Goal: Task Accomplishment & Management: Manage account settings

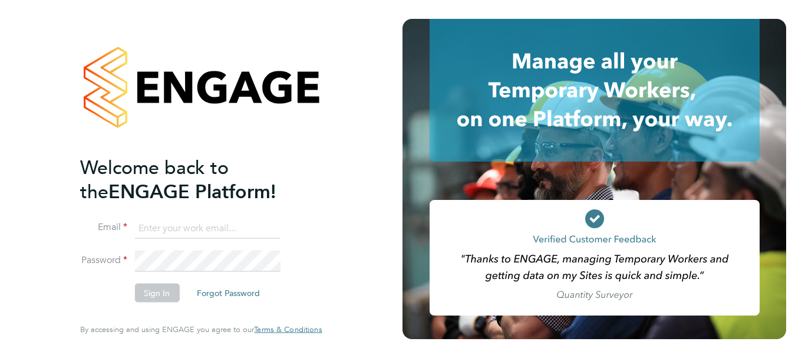
click at [180, 226] on input at bounding box center [207, 227] width 146 height 21
type input "[PERSON_NAME][EMAIL_ADDRESS][PERSON_NAME][DOMAIN_NAME]"
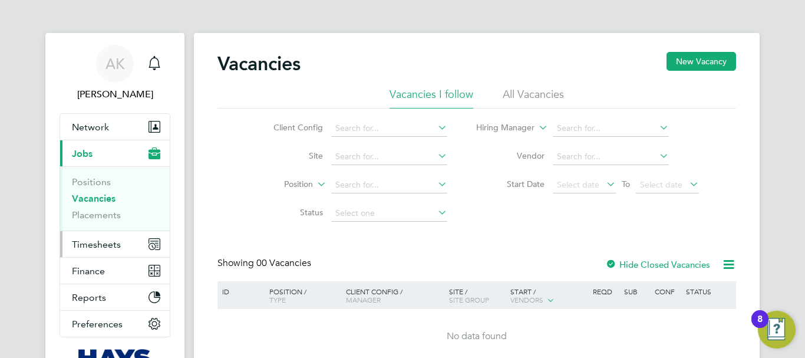
click at [110, 242] on span "Timesheets" at bounding box center [96, 244] width 49 height 11
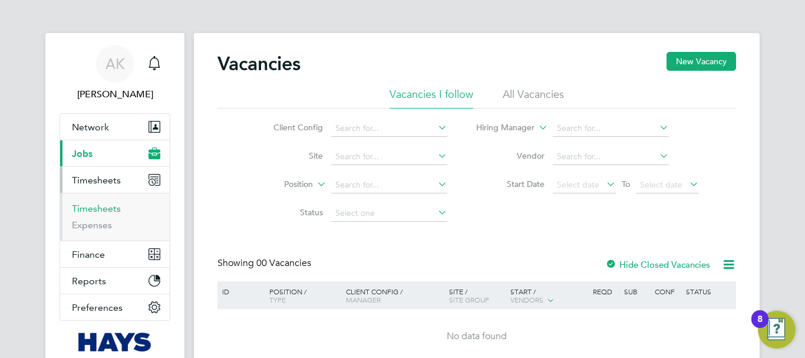
click at [110, 206] on link "Timesheets" at bounding box center [96, 208] width 49 height 11
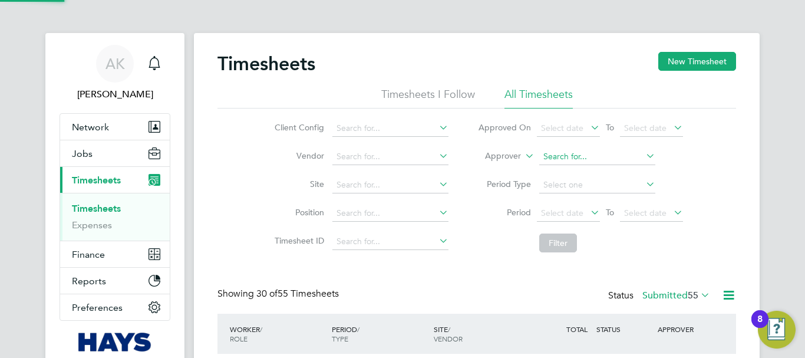
click at [571, 151] on input at bounding box center [597, 157] width 116 height 17
paste input "Andrew Gamlyn"
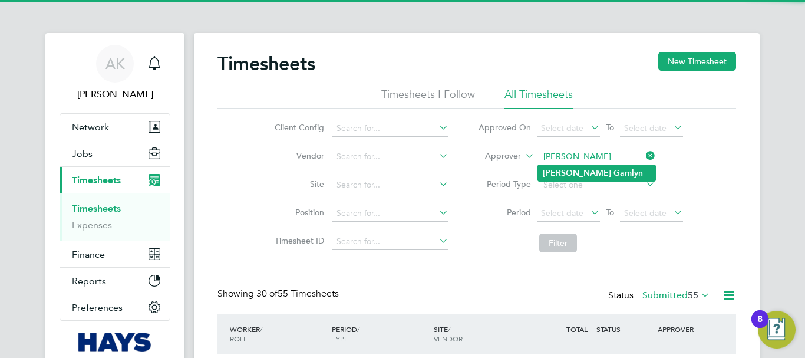
type input "Andrew Gamlyn"
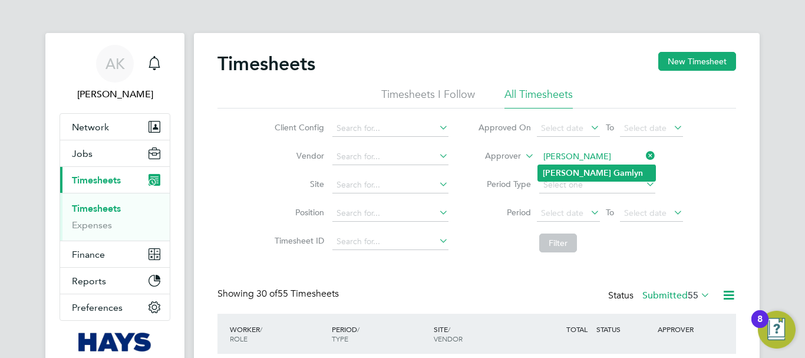
click at [613, 171] on b "Gamlyn" at bounding box center [627, 173] width 29 height 10
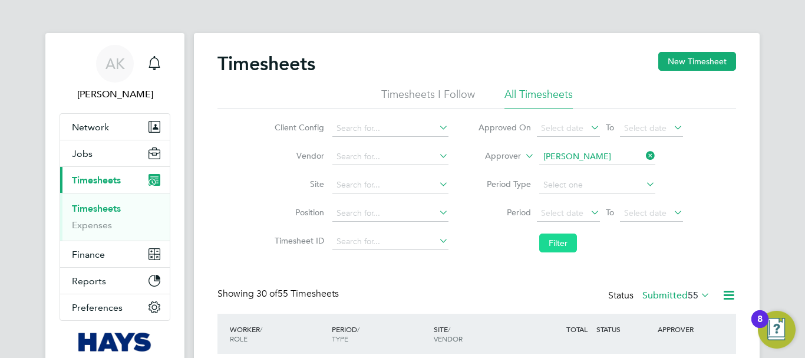
click at [560, 240] on button "Filter" at bounding box center [558, 242] width 38 height 19
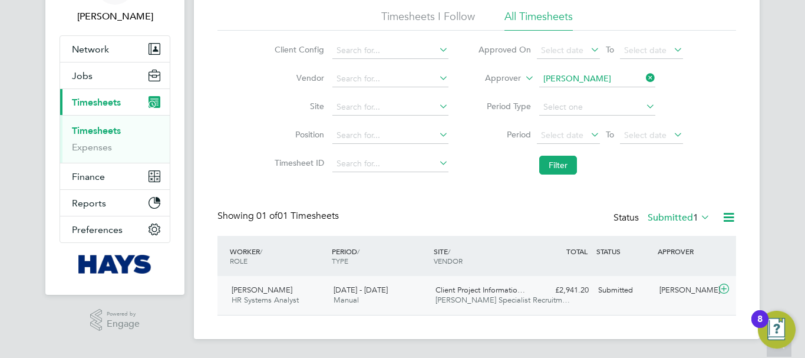
click at [674, 294] on div "Andrew Gamlyn" at bounding box center [685, 290] width 61 height 19
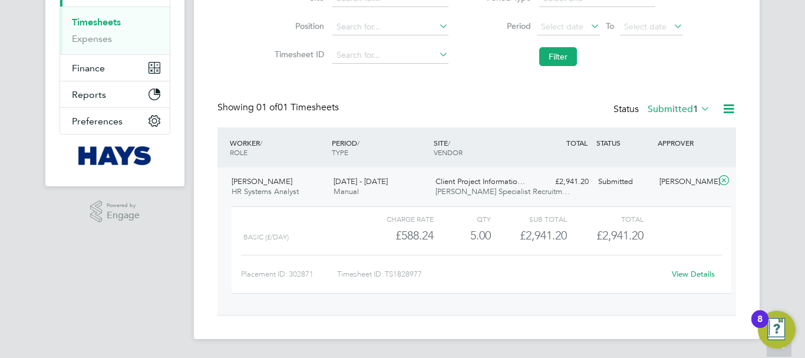
click at [705, 273] on link "View Details" at bounding box center [693, 274] width 43 height 10
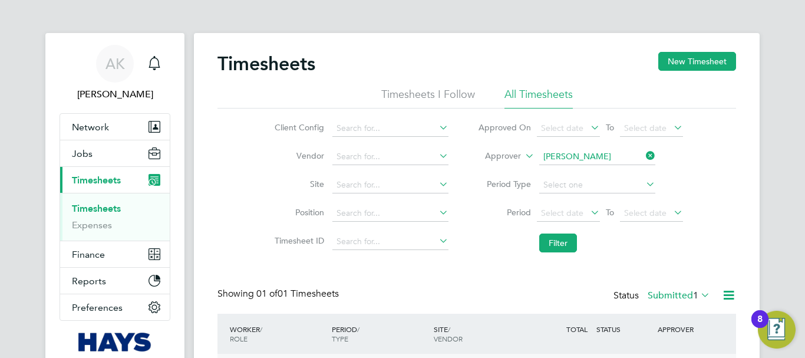
click at [644, 155] on icon at bounding box center [644, 155] width 0 height 17
click at [597, 157] on input at bounding box center [597, 157] width 116 height 17
paste input "Ben Steel"
type input "Ben Steel"
click at [571, 171] on b "Steel" at bounding box center [569, 173] width 19 height 10
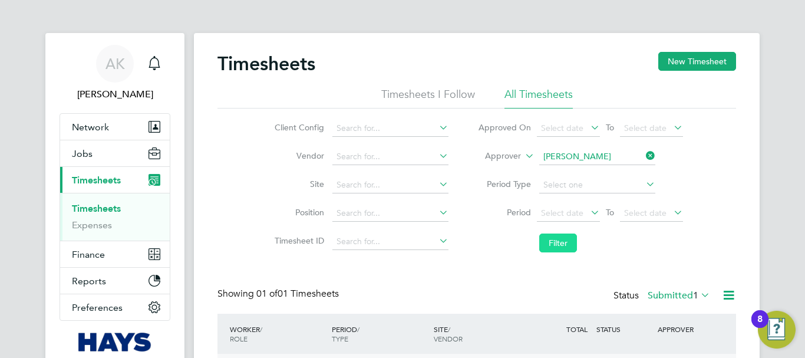
click at [567, 243] on button "Filter" at bounding box center [558, 242] width 38 height 19
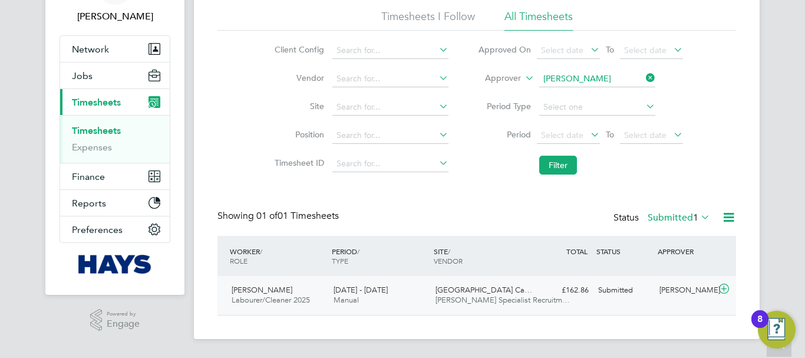
click at [669, 290] on div "Ben Steel" at bounding box center [685, 290] width 61 height 19
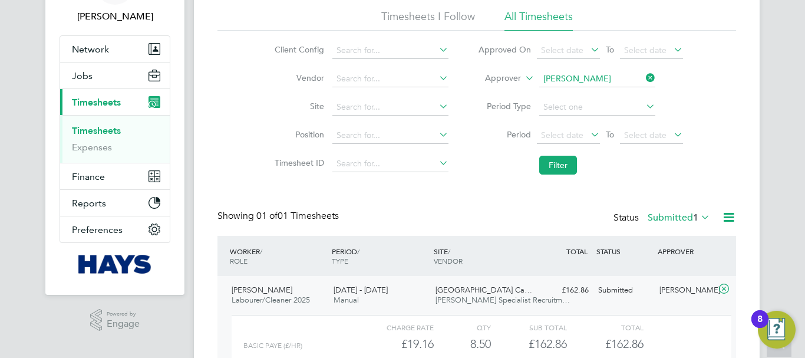
scroll to position [186, 0]
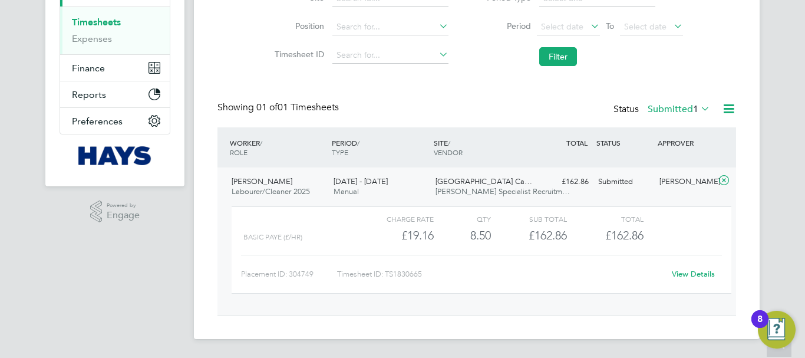
click at [698, 271] on link "View Details" at bounding box center [693, 274] width 43 height 10
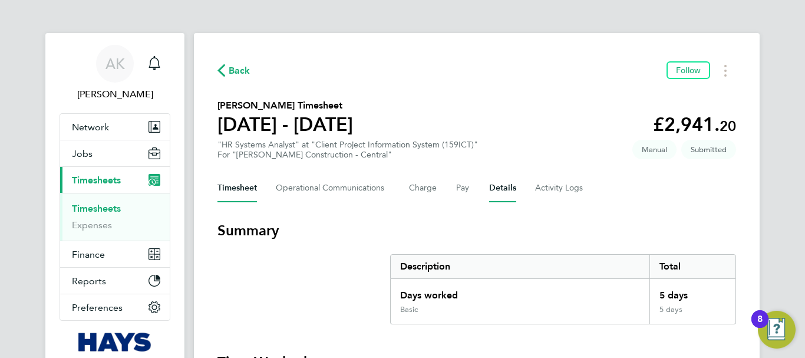
click at [504, 190] on button "Details" at bounding box center [502, 188] width 27 height 28
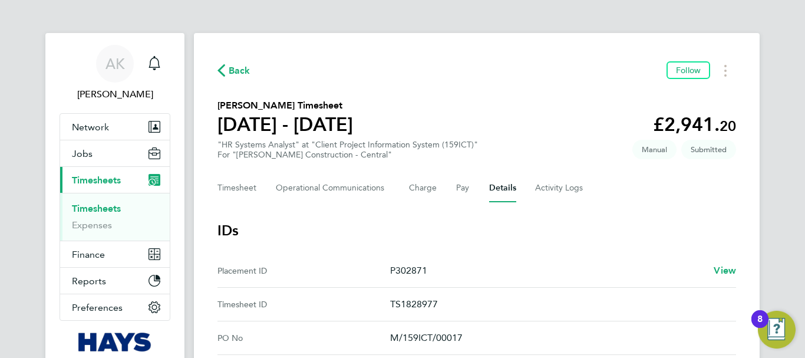
scroll to position [118, 0]
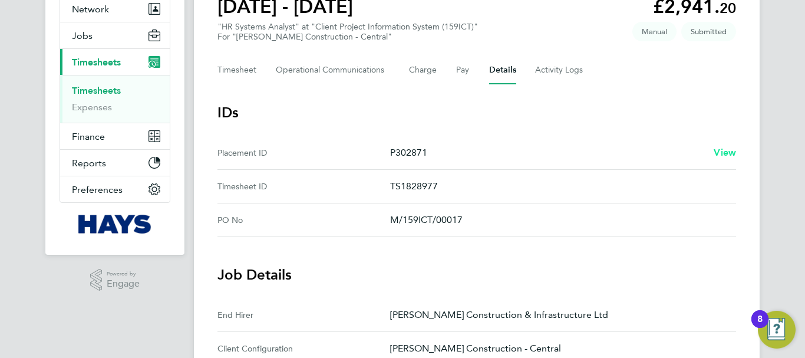
click at [720, 154] on span "View" at bounding box center [725, 152] width 22 height 11
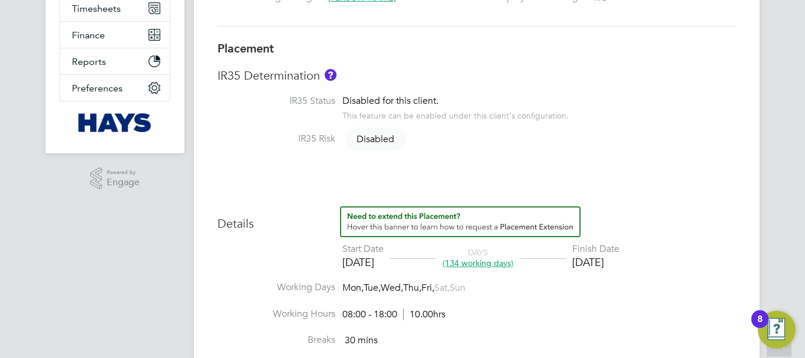
scroll to position [354, 0]
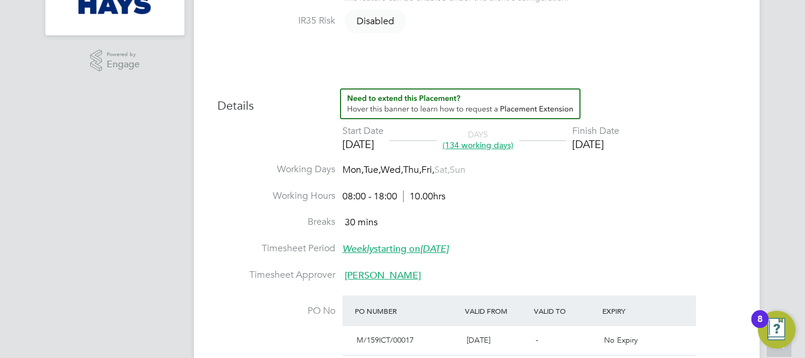
click at [370, 275] on span "Andrew Gamlyn" at bounding box center [383, 275] width 76 height 12
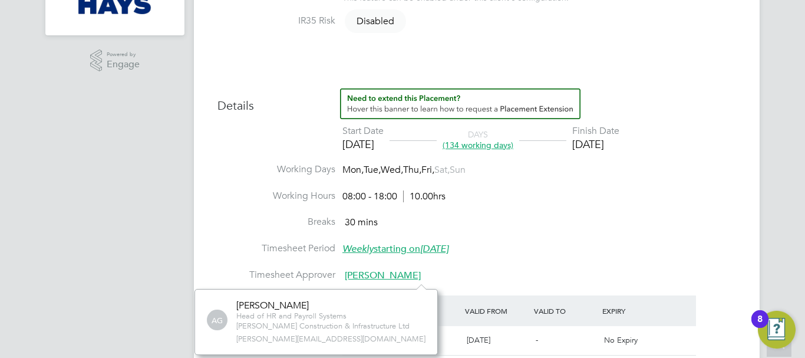
click at [304, 342] on span "andrew.gamlyn@morgansindall.com" at bounding box center [330, 339] width 189 height 10
copy div "andrew.gamlyn@morgansindall.com No contacts found"
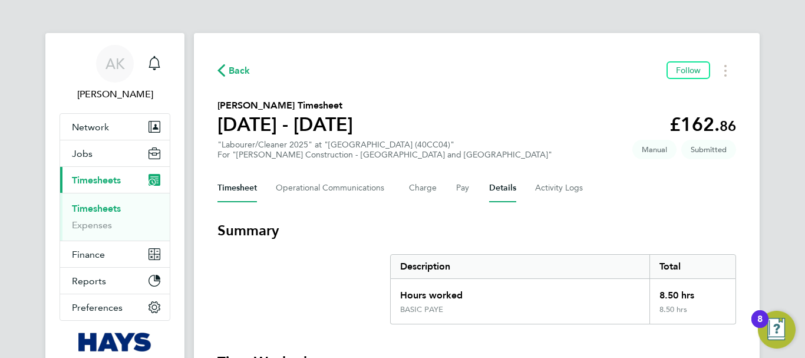
click at [495, 188] on button "Details" at bounding box center [502, 188] width 27 height 28
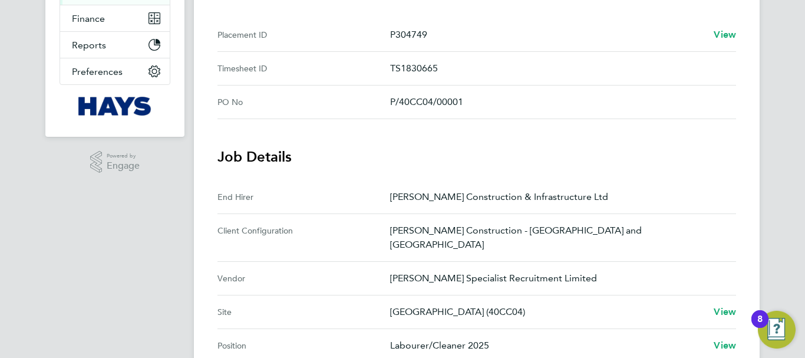
scroll to position [118, 0]
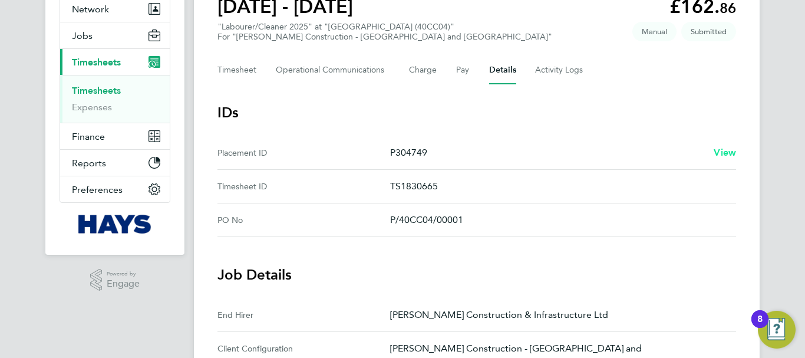
click at [730, 151] on span "View" at bounding box center [725, 152] width 22 height 11
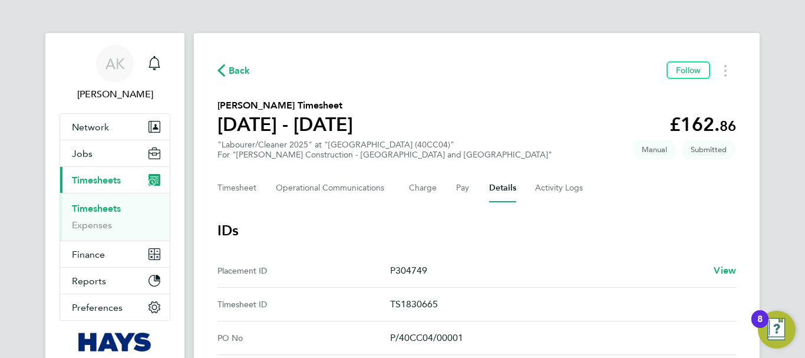
click at [108, 212] on link "Timesheets" at bounding box center [96, 208] width 49 height 11
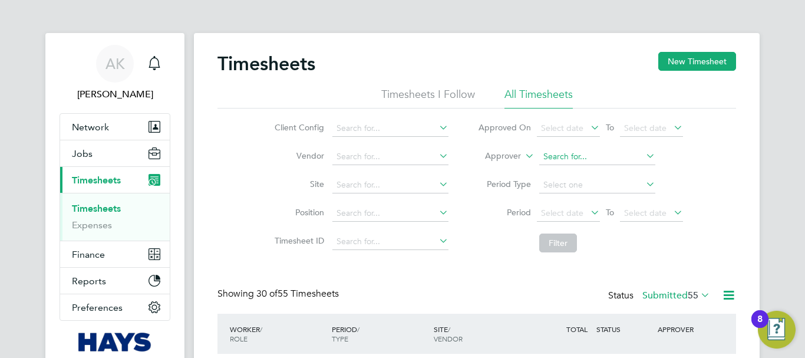
click at [575, 154] on input at bounding box center [597, 157] width 116 height 17
paste input "[PERSON_NAME]"
type input "[PERSON_NAME]"
click at [580, 170] on b "Harper-Pittman" at bounding box center [606, 173] width 68 height 10
click at [565, 241] on button "Filter" at bounding box center [558, 242] width 38 height 19
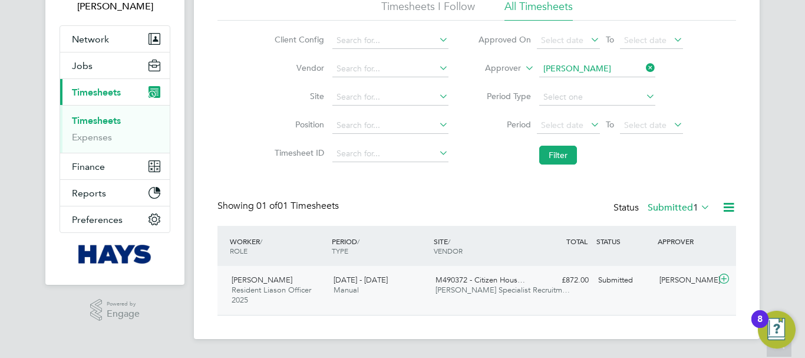
click at [675, 282] on div "[PERSON_NAME]" at bounding box center [685, 279] width 61 height 19
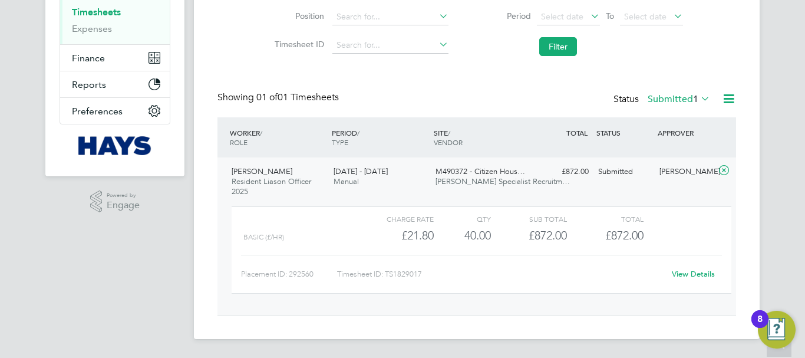
click at [682, 274] on link "View Details" at bounding box center [693, 274] width 43 height 10
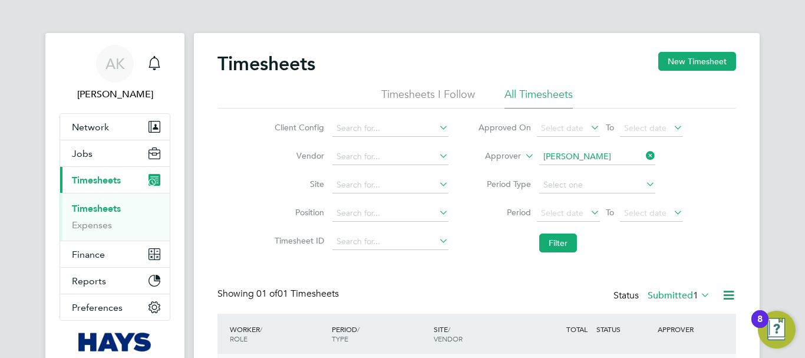
click at [644, 155] on icon at bounding box center [644, 155] width 0 height 17
click at [606, 155] on input at bounding box center [597, 157] width 116 height 17
paste input "Gerard Kiely"
type input "Gerard Kiely"
click at [613, 170] on b "Kiely" at bounding box center [647, 173] width 68 height 10
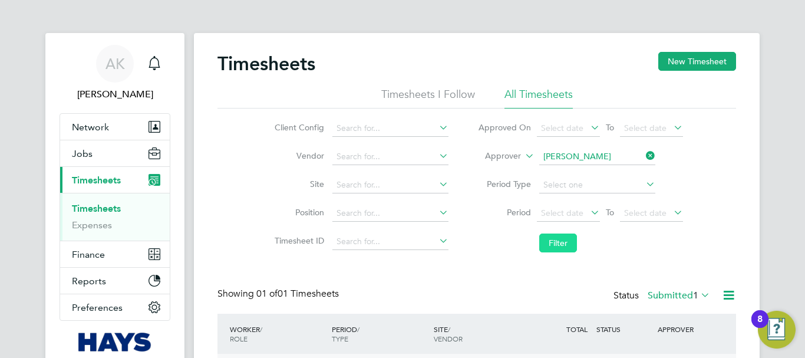
click at [566, 241] on button "Filter" at bounding box center [558, 242] width 38 height 19
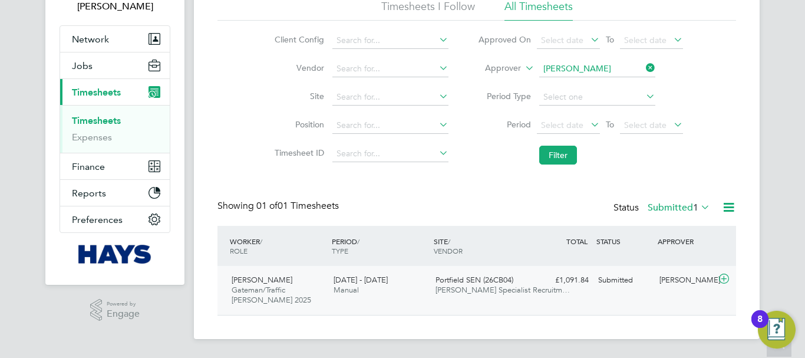
click at [677, 277] on div "[PERSON_NAME]" at bounding box center [685, 279] width 61 height 19
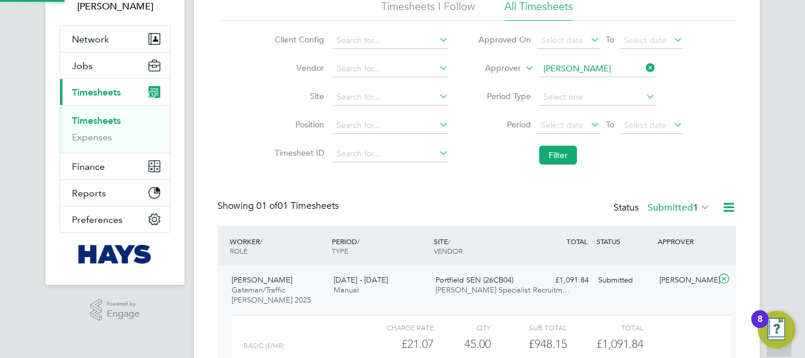
scroll to position [20, 115]
click at [684, 278] on div "[PERSON_NAME]" at bounding box center [685, 279] width 61 height 19
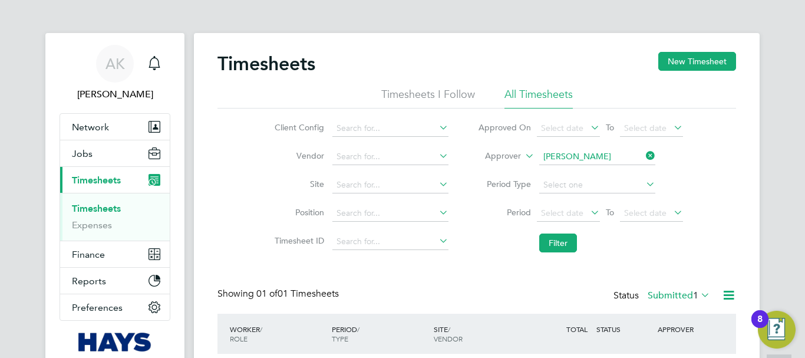
scroll to position [88, 0]
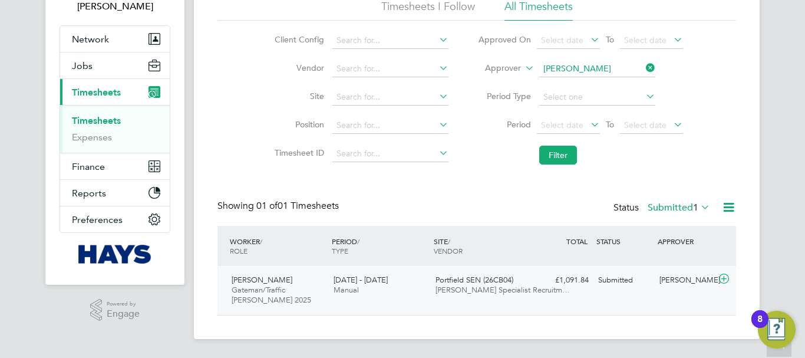
click at [670, 282] on div "[PERSON_NAME]" at bounding box center [685, 279] width 61 height 19
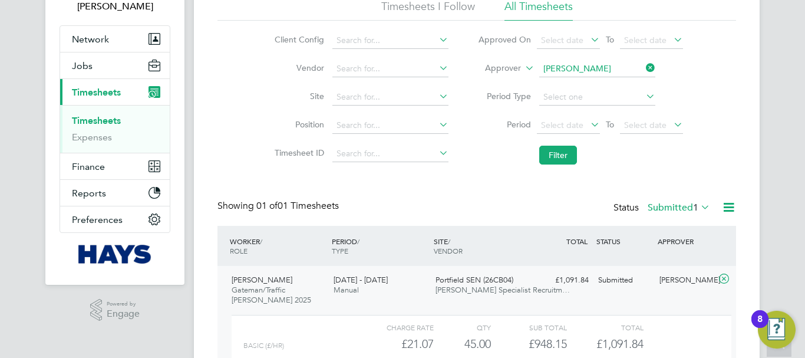
scroll to position [216, 0]
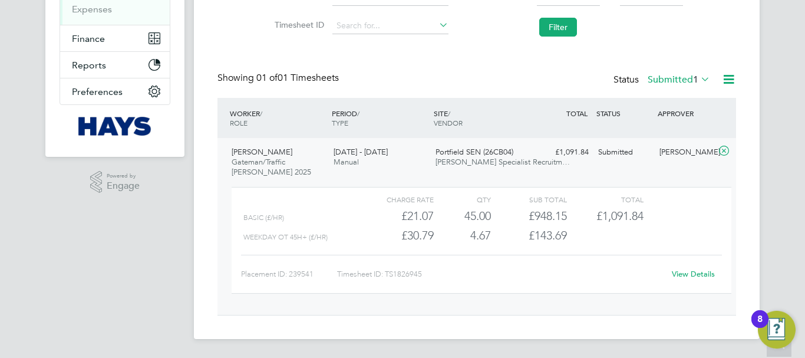
click at [688, 275] on link "View Details" at bounding box center [693, 274] width 43 height 10
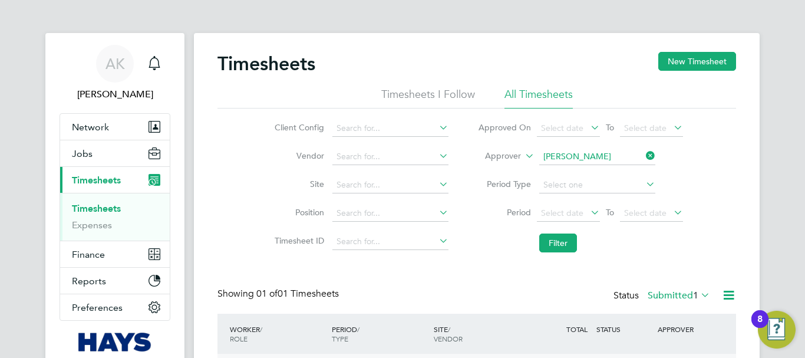
click at [644, 156] on icon at bounding box center [644, 155] width 0 height 17
click at [598, 156] on input at bounding box center [597, 157] width 116 height 17
paste input "Jonathan West"
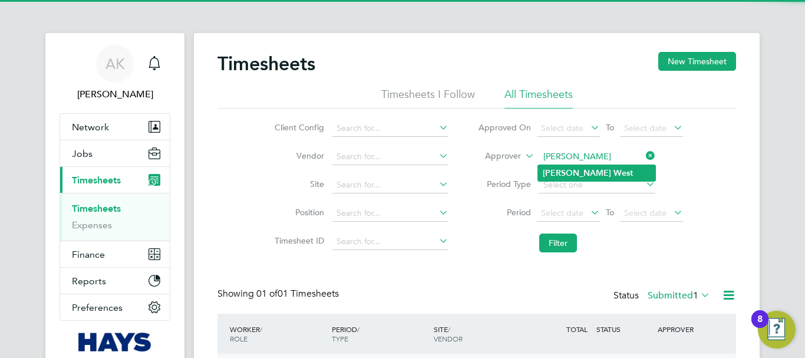
type input "Jonathan West"
click at [613, 168] on b "West" at bounding box center [622, 173] width 19 height 10
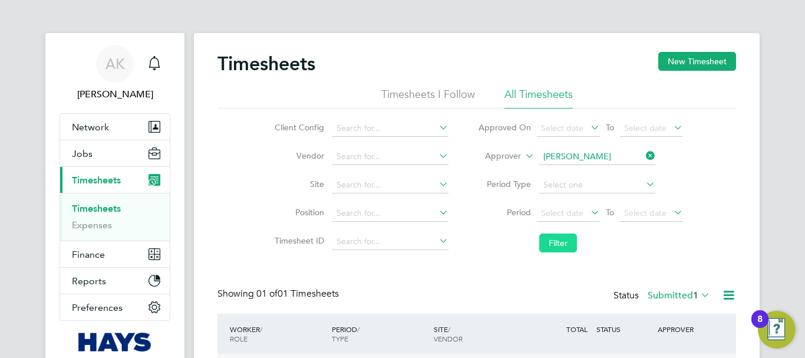
click at [565, 241] on button "Filter" at bounding box center [558, 242] width 38 height 19
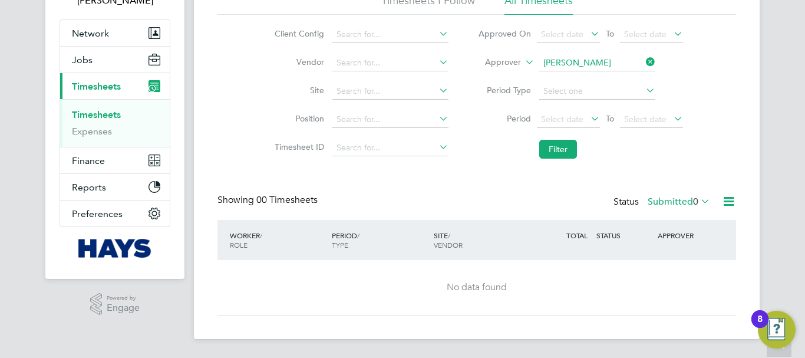
click at [644, 62] on icon at bounding box center [644, 62] width 0 height 17
click at [608, 64] on input at bounding box center [597, 63] width 116 height 17
paste input "[PERSON_NAME]"
type input "Justin Kay"
click at [613, 79] on b "Kay" at bounding box center [647, 79] width 68 height 10
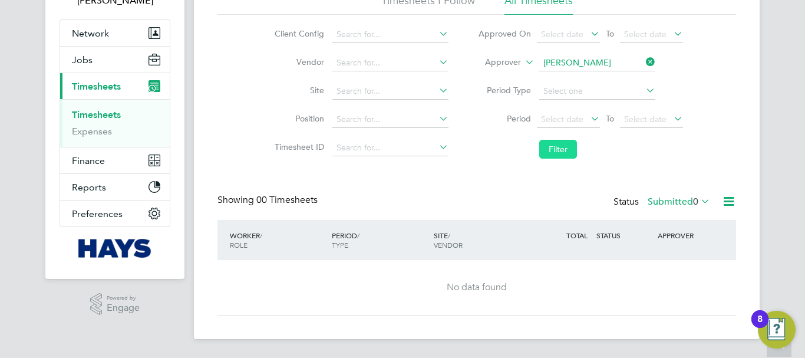
click at [566, 152] on button "Filter" at bounding box center [558, 149] width 38 height 19
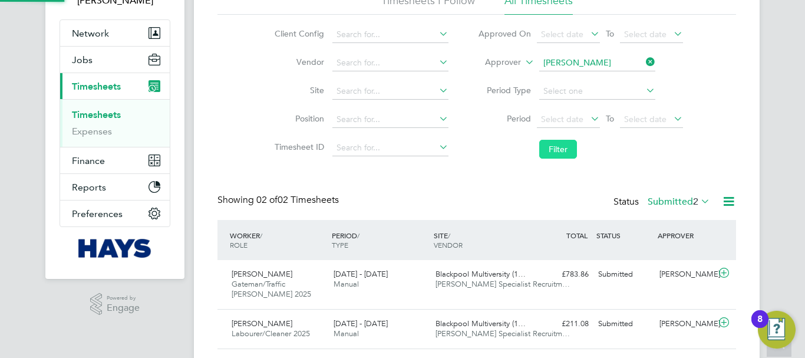
scroll to position [30, 103]
click at [685, 272] on div "Justin Kay" at bounding box center [685, 274] width 61 height 19
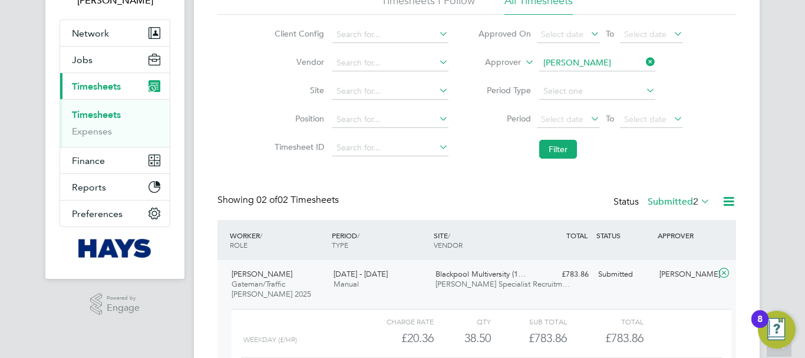
scroll to position [236, 0]
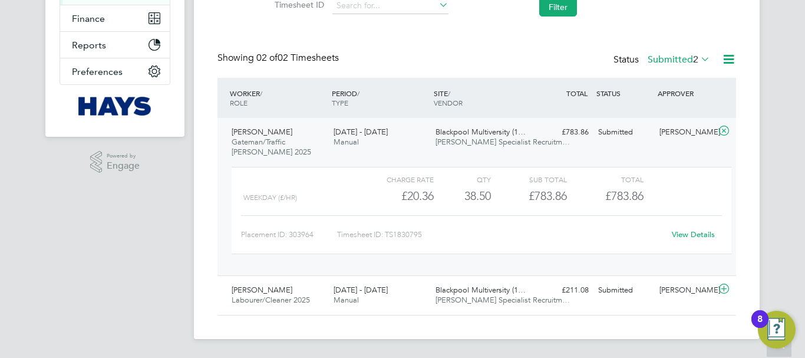
click at [689, 233] on link "View Details" at bounding box center [693, 234] width 43 height 10
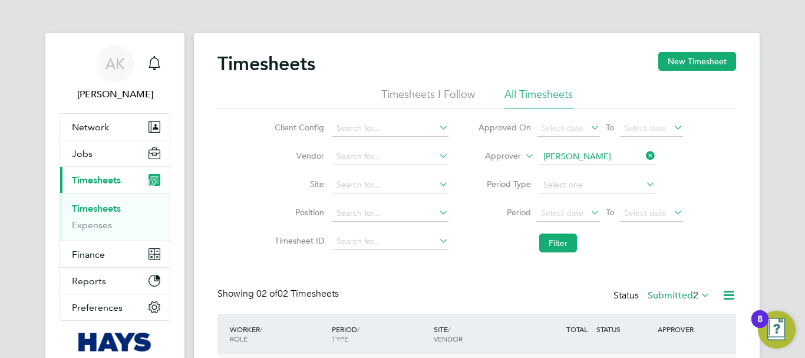
click at [644, 157] on icon at bounding box center [644, 155] width 0 height 17
click at [593, 156] on input at bounding box center [597, 157] width 116 height 17
paste input "Valentyn Samchuk"
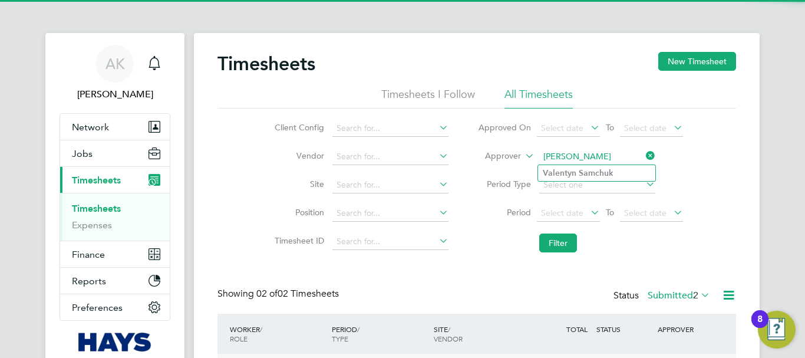
type input "Valentyn Samchuk"
click at [585, 175] on b "Samchuk" at bounding box center [596, 173] width 35 height 10
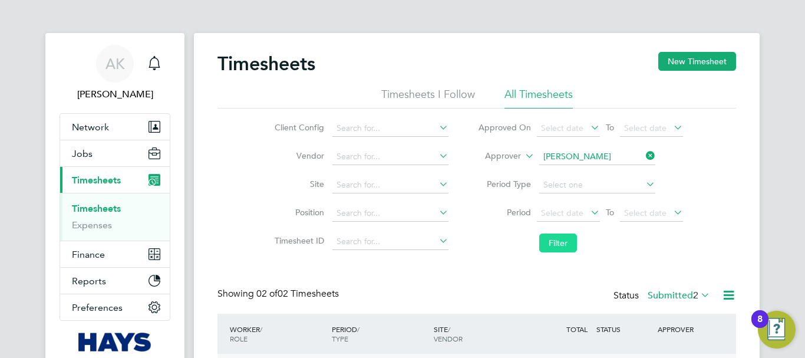
click at [570, 242] on button "Filter" at bounding box center [558, 242] width 38 height 19
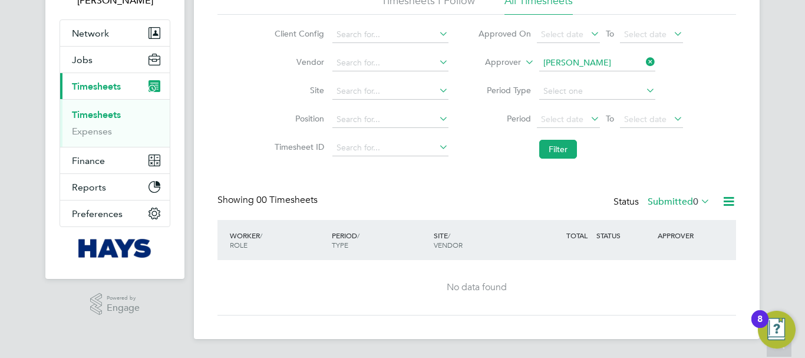
click at [644, 61] on icon at bounding box center [644, 62] width 0 height 17
click at [601, 63] on input at bounding box center [597, 63] width 116 height 17
paste input "Stephen Heaney"
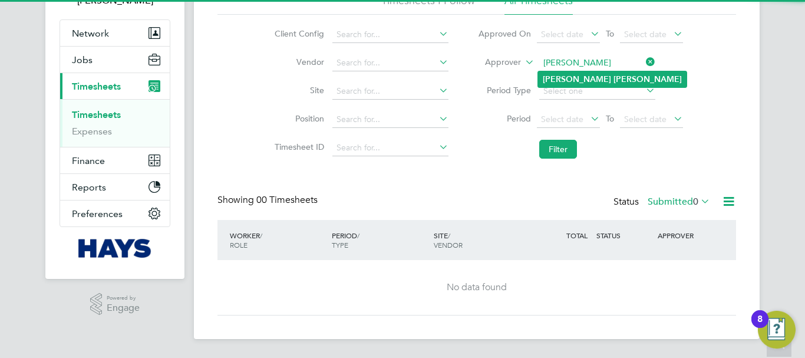
type input "Stephen Heaney"
click at [575, 74] on li "Stephen Heaney" at bounding box center [612, 79] width 149 height 16
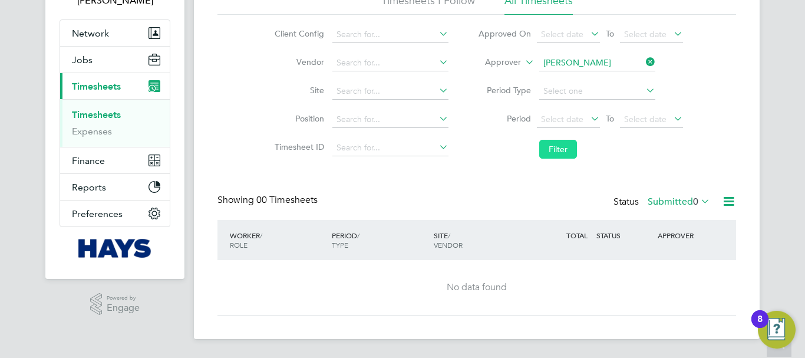
click at [557, 144] on button "Filter" at bounding box center [558, 149] width 38 height 19
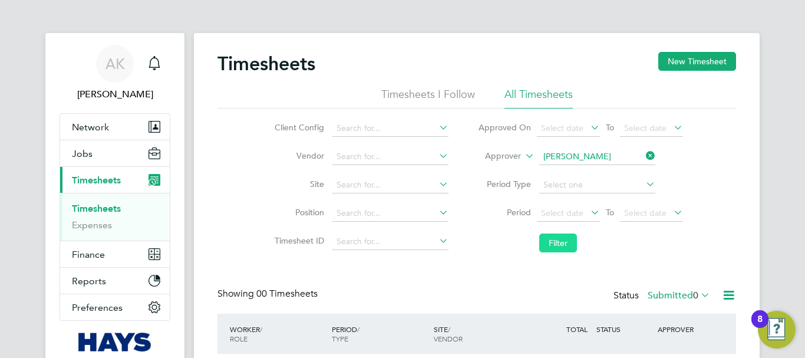
click at [563, 243] on button "Filter" at bounding box center [558, 242] width 38 height 19
click at [644, 152] on icon at bounding box center [644, 155] width 0 height 17
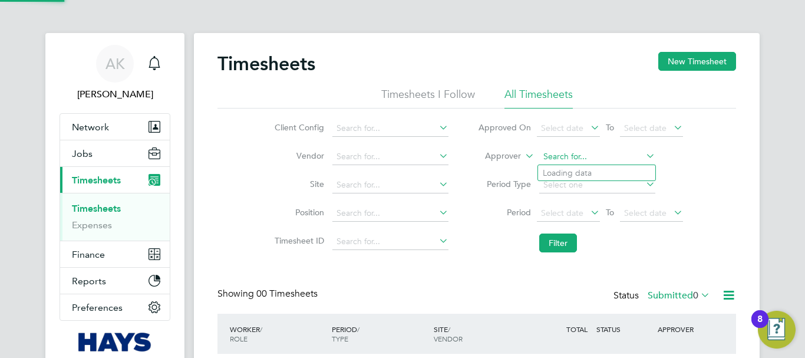
click at [606, 157] on input at bounding box center [597, 157] width 116 height 17
paste input "Scott Whyman"
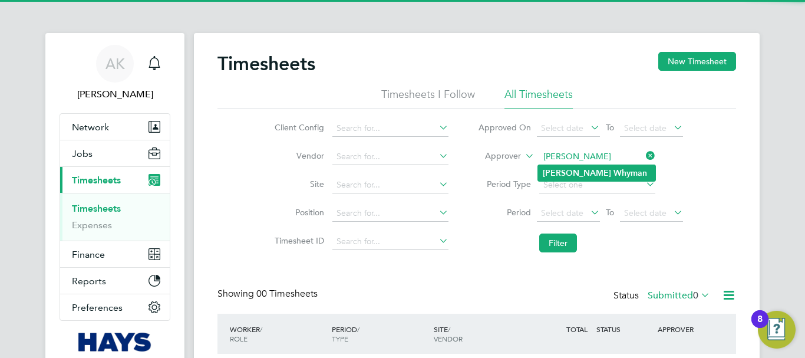
type input "Scott Whyman"
click at [613, 169] on b "Whyman" at bounding box center [630, 173] width 34 height 10
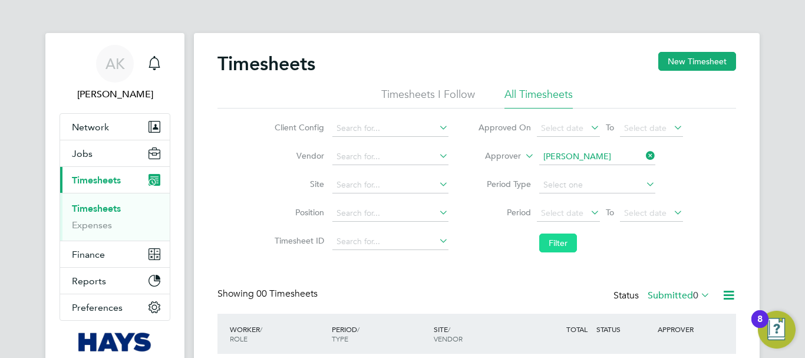
click at [562, 240] on button "Filter" at bounding box center [558, 242] width 38 height 19
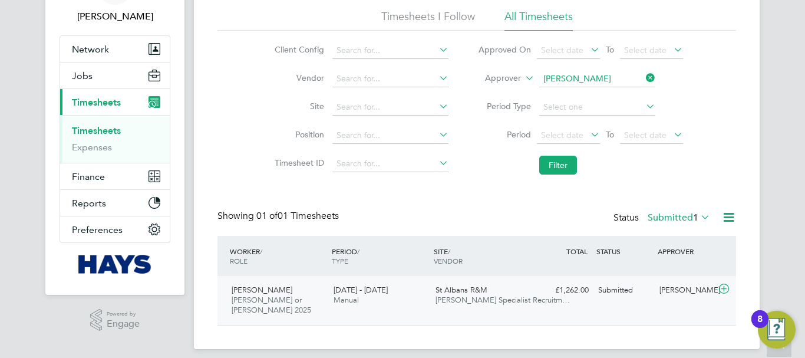
click at [674, 289] on div "Scott Whyman" at bounding box center [685, 290] width 61 height 19
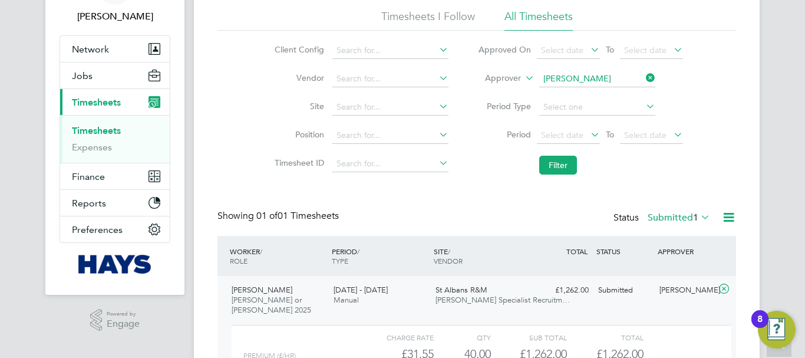
scroll to position [186, 0]
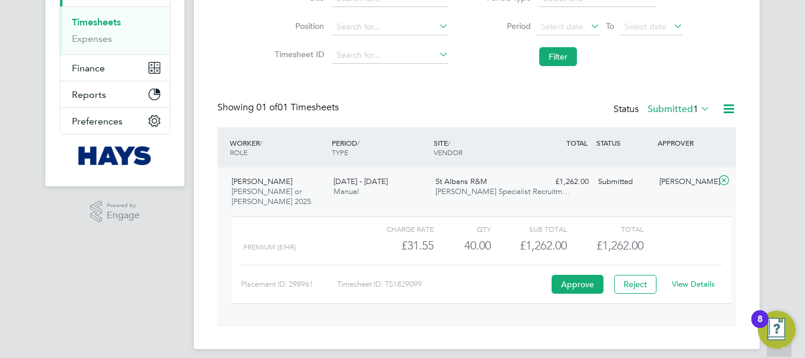
click at [695, 279] on link "View Details" at bounding box center [693, 284] width 43 height 10
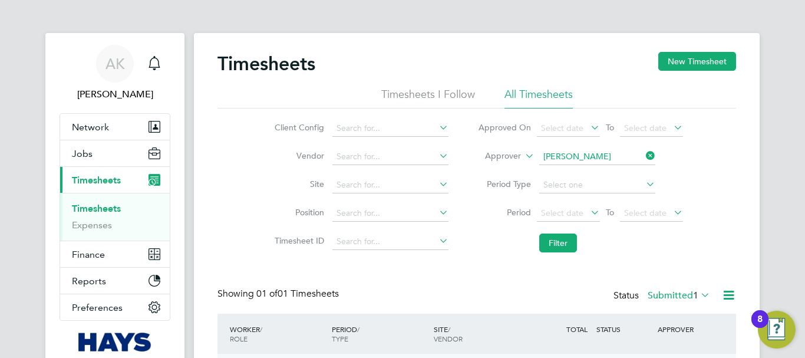
click at [644, 159] on icon at bounding box center [644, 155] width 0 height 17
click at [613, 160] on input at bounding box center [597, 157] width 116 height 17
paste input "Paul Sen"
type input "Paul Sen"
click at [613, 173] on b "Sen" at bounding box center [620, 173] width 14 height 10
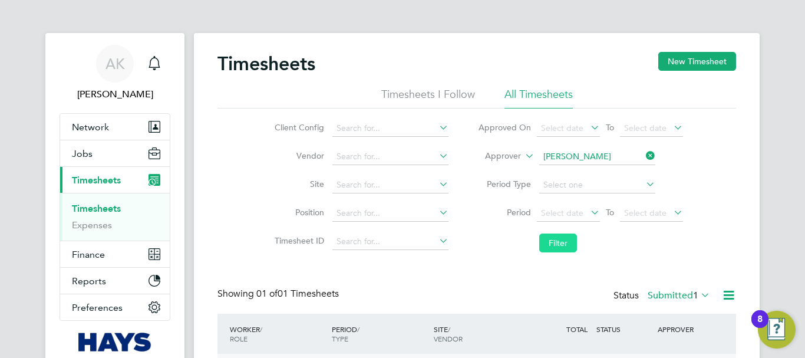
click at [552, 241] on button "Filter" at bounding box center [558, 242] width 38 height 19
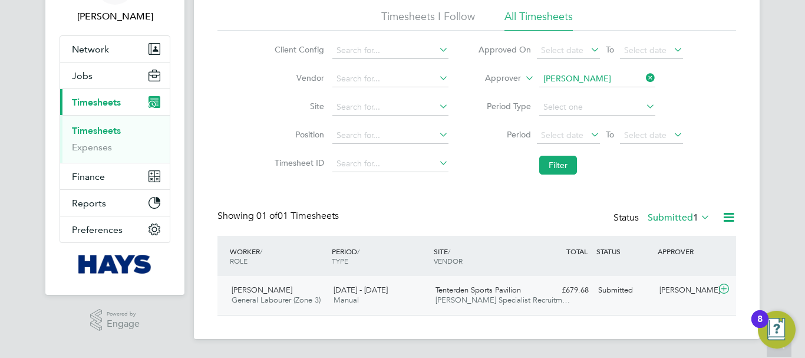
click at [676, 290] on div "Paul Sen" at bounding box center [685, 290] width 61 height 19
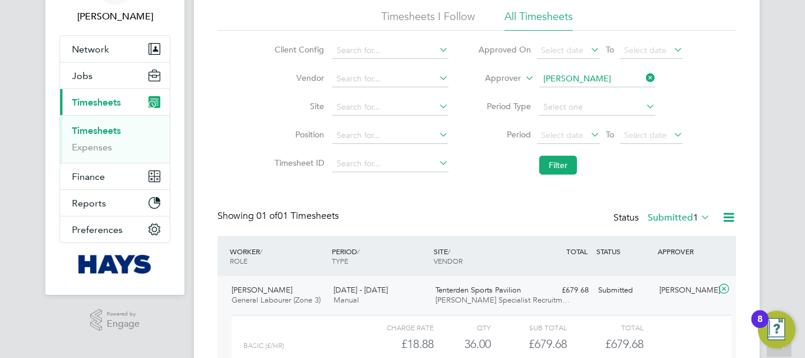
scroll to position [186, 0]
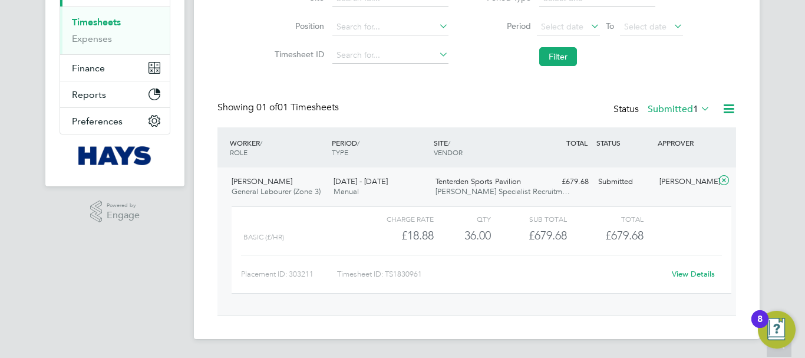
click at [679, 276] on link "View Details" at bounding box center [693, 274] width 43 height 10
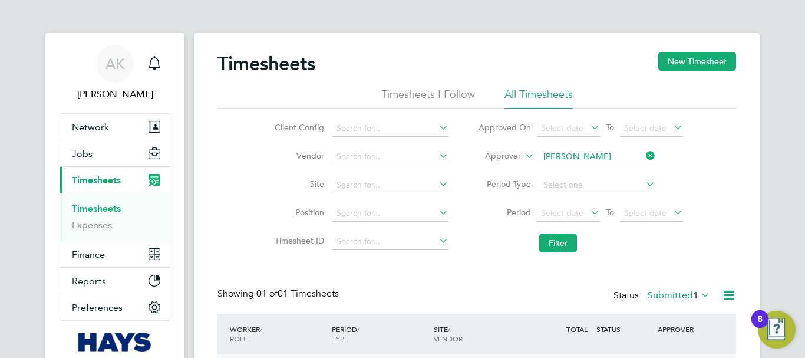
click at [644, 155] on icon at bounding box center [644, 155] width 0 height 17
click at [622, 158] on input at bounding box center [597, 157] width 116 height 17
paste input "Nick O'Shea"
type input "Nick O'Shea"
click at [591, 172] on li "Nick O'Shea" at bounding box center [612, 173] width 149 height 16
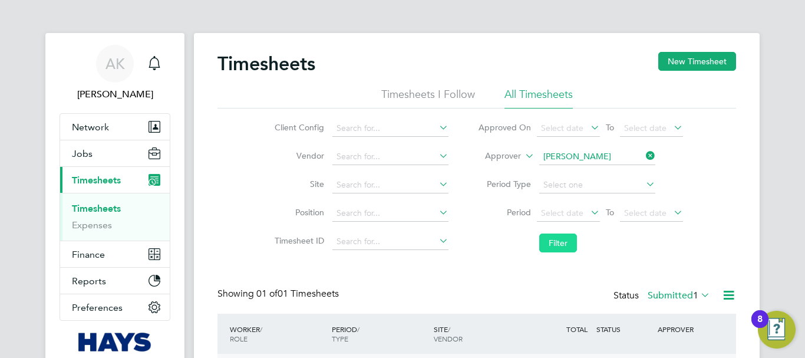
click at [563, 238] on button "Filter" at bounding box center [558, 242] width 38 height 19
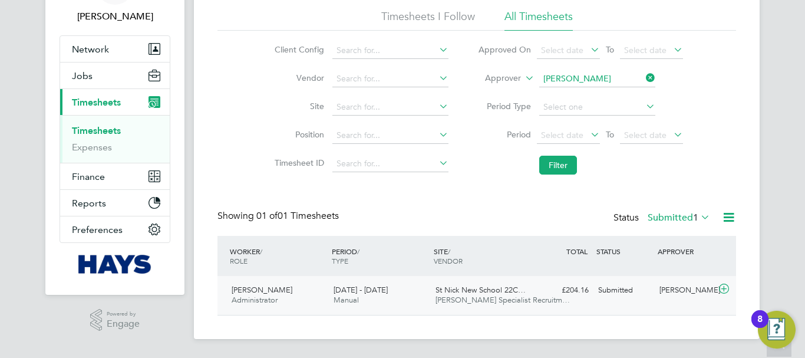
click at [684, 293] on div "Nick O'Shea" at bounding box center [685, 290] width 61 height 19
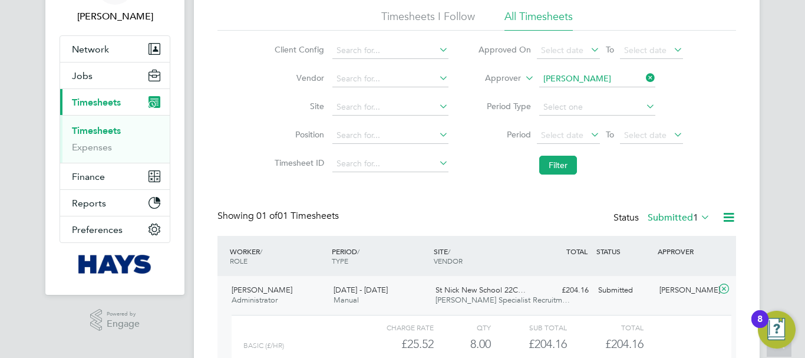
scroll to position [186, 0]
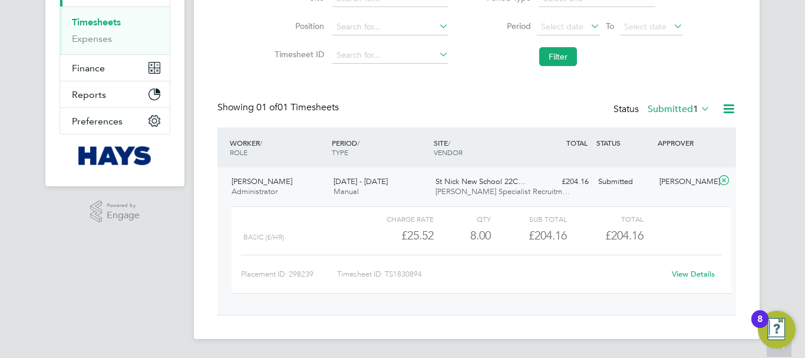
click at [701, 274] on link "View Details" at bounding box center [693, 274] width 43 height 10
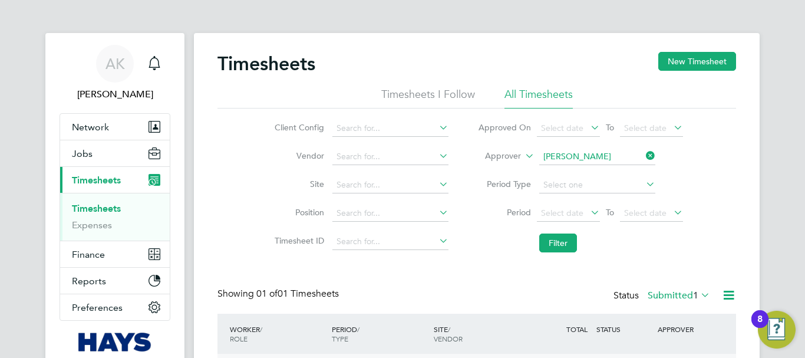
click at [644, 153] on icon at bounding box center [644, 155] width 0 height 17
click at [604, 156] on input at bounding box center [597, 157] width 116 height 17
paste input "Nick Baldwin"
type input "Nick Baldwin"
click at [613, 174] on b "Baldwin" at bounding box center [647, 173] width 68 height 10
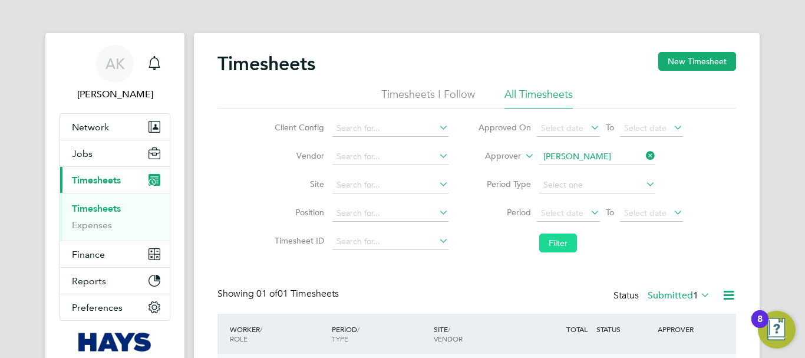
click at [556, 243] on button "Filter" at bounding box center [558, 242] width 38 height 19
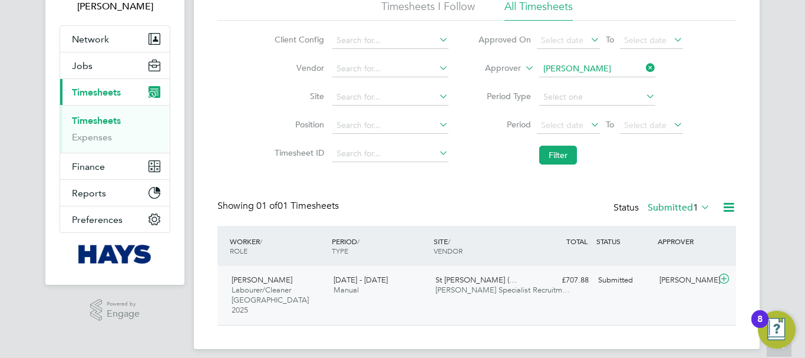
click at [675, 278] on div "Nick Baldwin" at bounding box center [685, 279] width 61 height 19
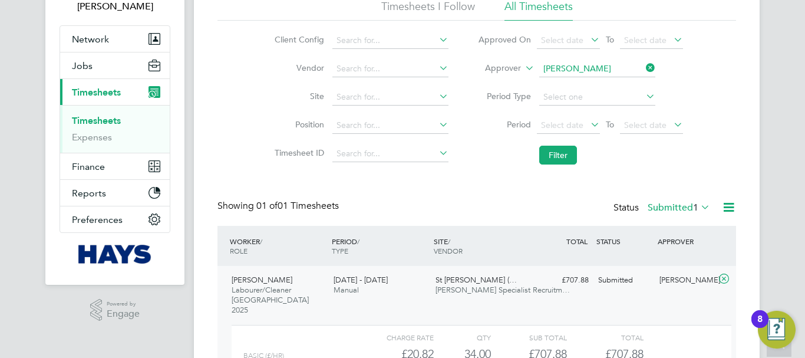
scroll to position [196, 0]
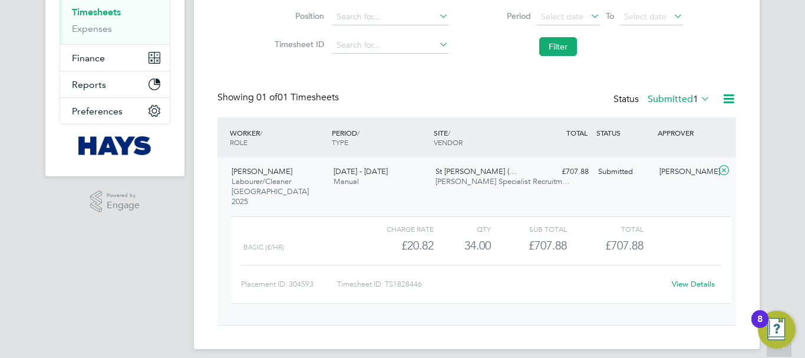
click at [683, 169] on div "Nick Baldwin" at bounding box center [685, 171] width 61 height 19
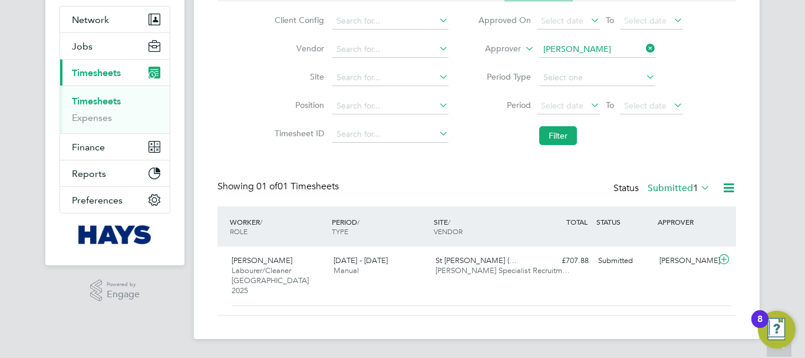
scroll to position [88, 0]
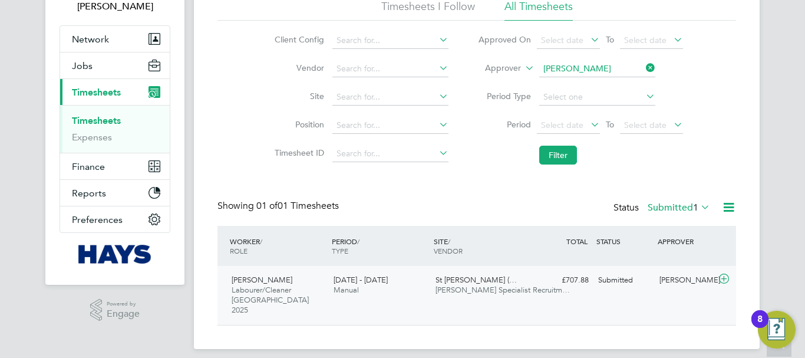
click at [675, 282] on div "Nick Baldwin" at bounding box center [685, 279] width 61 height 19
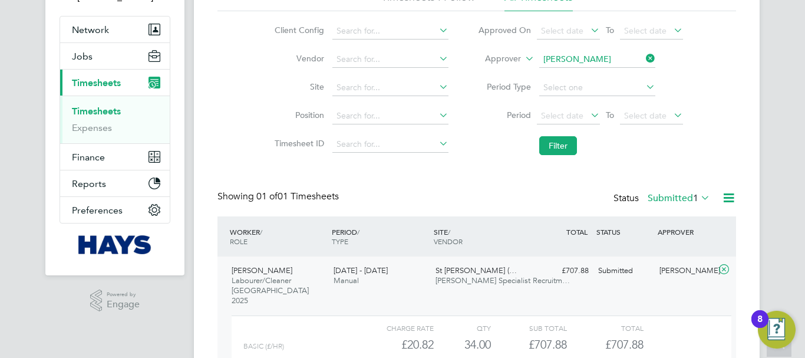
scroll to position [196, 0]
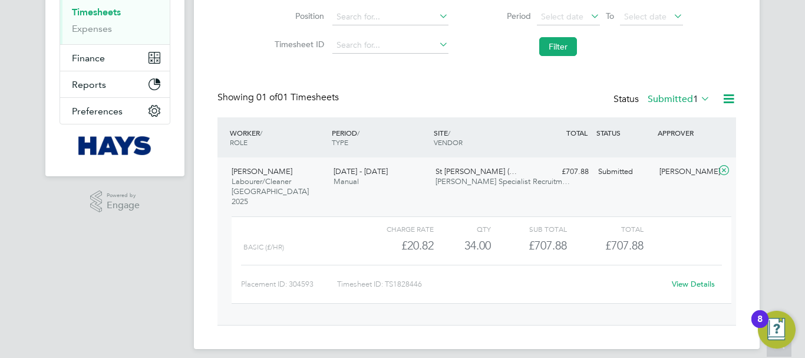
click at [695, 279] on link "View Details" at bounding box center [693, 284] width 43 height 10
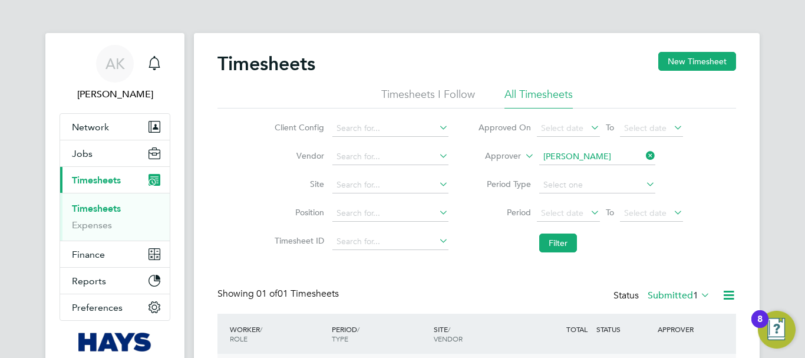
click at [644, 158] on icon at bounding box center [644, 155] width 0 height 17
click at [612, 157] on input at bounding box center [597, 157] width 116 height 17
paste input "Natalie Gillbanks"
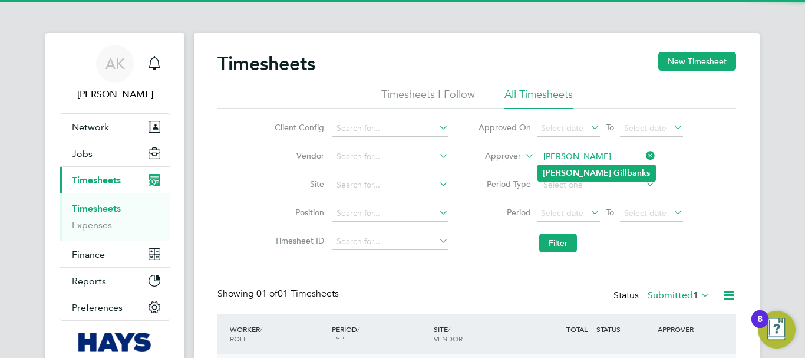
type input "Natalie Gillbanks"
click at [613, 172] on b "Gillbanks" at bounding box center [631, 173] width 37 height 10
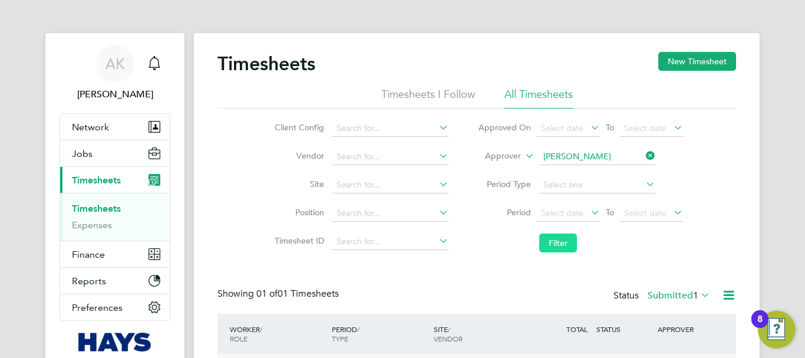
click at [553, 237] on button "Filter" at bounding box center [558, 242] width 38 height 19
click at [569, 240] on button "Filter" at bounding box center [558, 242] width 38 height 19
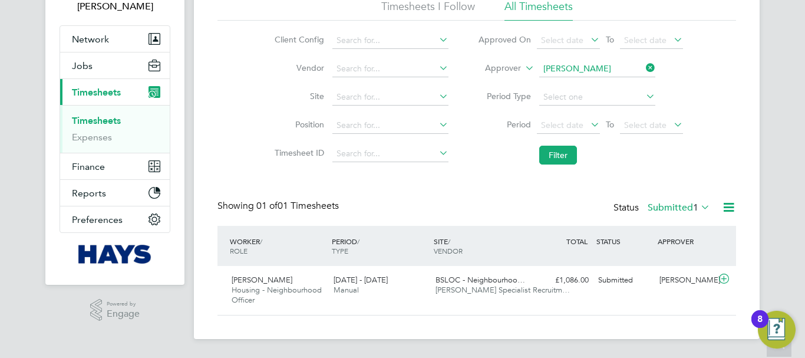
click at [612, 326] on div "Timesheets New Timesheet Timesheets I Follow All Timesheets Client Config Vendo…" at bounding box center [477, 142] width 566 height 394
click at [678, 284] on div "Natalie Gillbanks" at bounding box center [685, 279] width 61 height 19
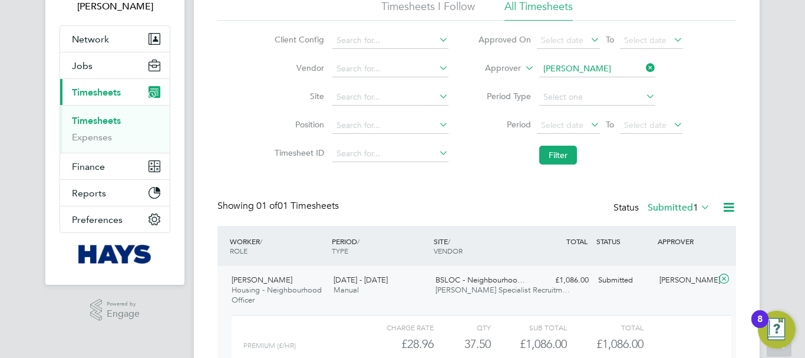
scroll to position [196, 0]
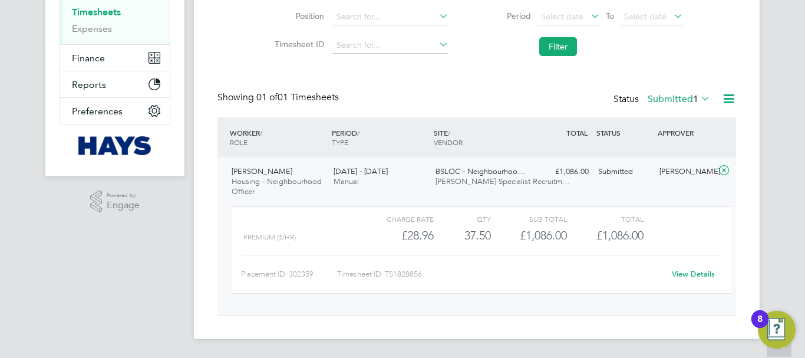
click at [687, 277] on link "View Details" at bounding box center [693, 274] width 43 height 10
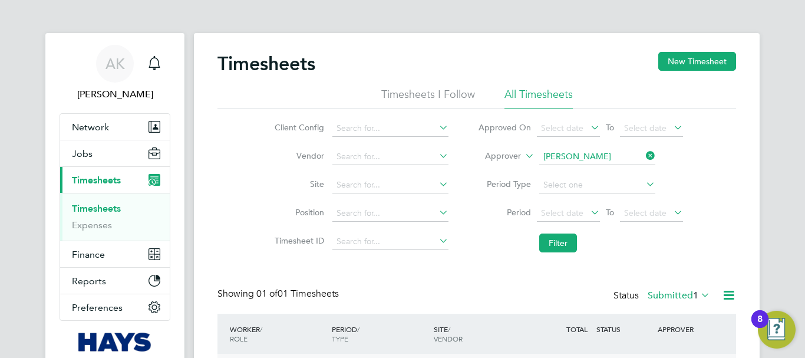
click at [644, 157] on icon at bounding box center [644, 155] width 0 height 17
click at [598, 156] on input at bounding box center [597, 157] width 116 height 17
paste input "Michael Black"
type input "Michael Black"
click at [613, 171] on b "Black" at bounding box center [623, 173] width 21 height 10
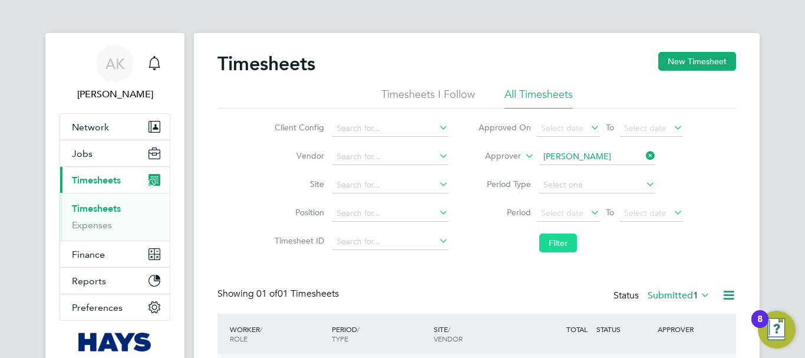
click at [568, 239] on button "Filter" at bounding box center [558, 242] width 38 height 19
click at [555, 237] on button "Filter" at bounding box center [558, 242] width 38 height 19
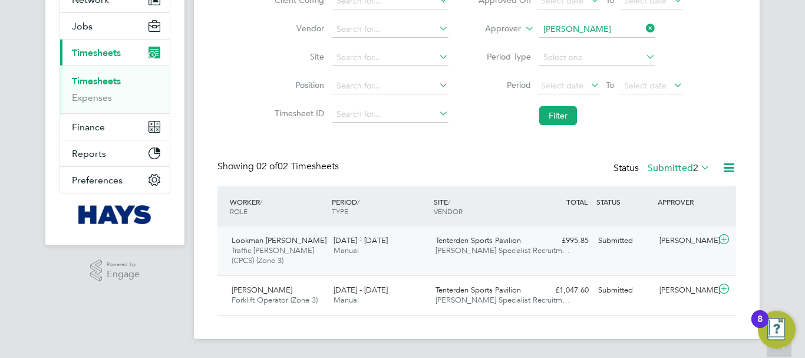
click at [690, 237] on div "Michael Black" at bounding box center [685, 240] width 61 height 19
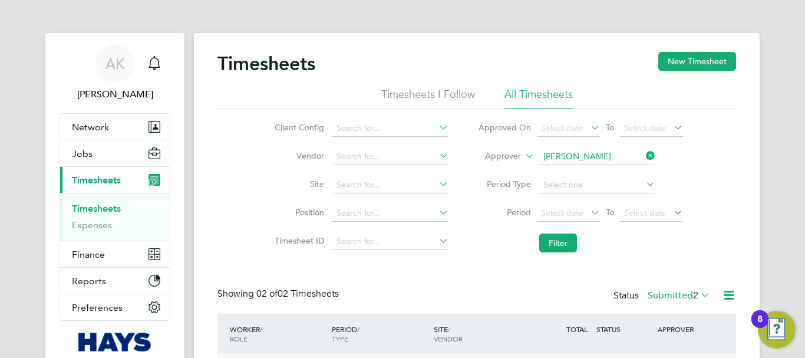
scroll to position [118, 0]
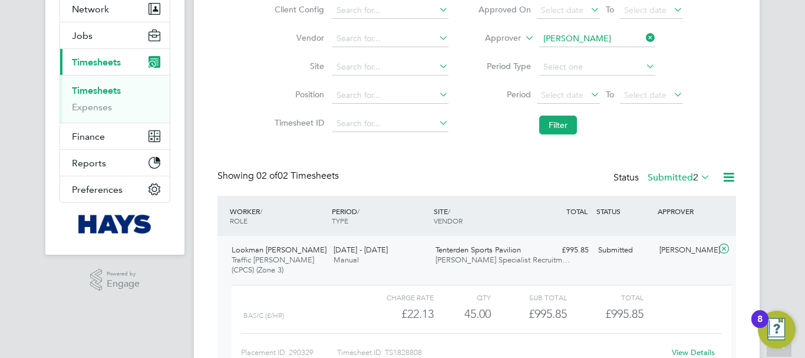
click at [682, 250] on div "Michael Black" at bounding box center [685, 249] width 61 height 19
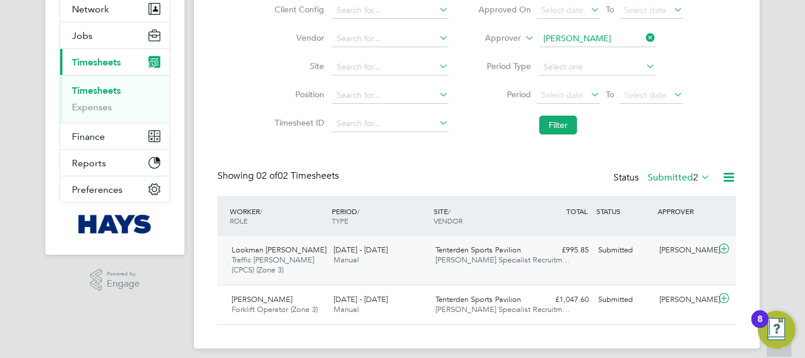
click at [679, 250] on div "Michael Black" at bounding box center [685, 249] width 61 height 19
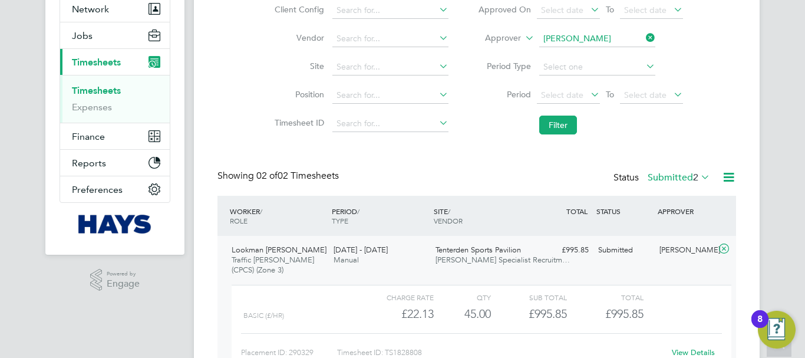
scroll to position [236, 0]
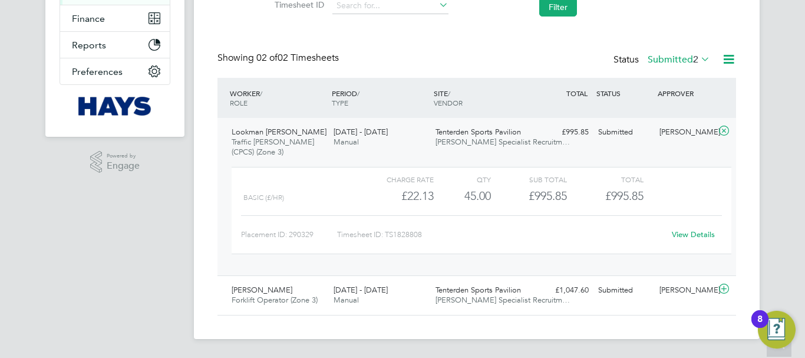
click at [696, 237] on link "View Details" at bounding box center [693, 234] width 43 height 10
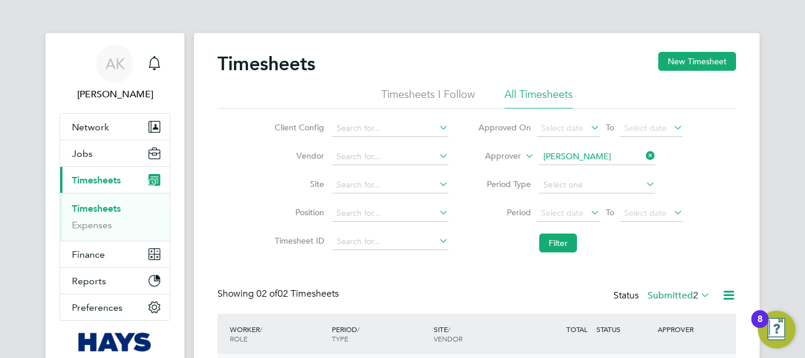
click at [644, 156] on icon at bounding box center [644, 155] width 0 height 17
click at [608, 155] on input at bounding box center [597, 157] width 116 height 17
paste input "Matt Hugo"
type input "Matt Hugo"
click at [598, 170] on li "Matt Hugo" at bounding box center [612, 173] width 149 height 16
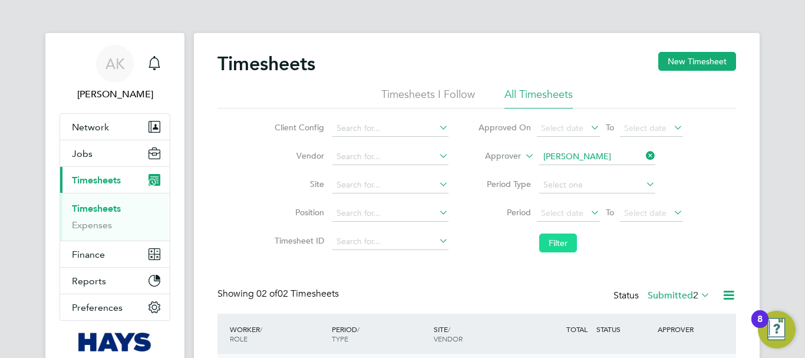
click at [565, 239] on button "Filter" at bounding box center [558, 242] width 38 height 19
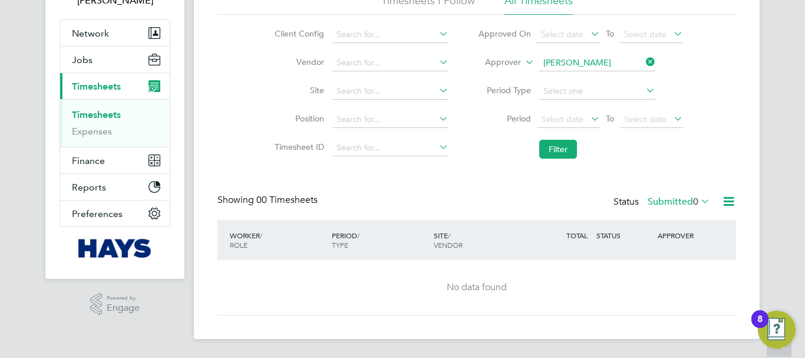
click at [644, 58] on icon at bounding box center [644, 62] width 0 height 17
click at [615, 60] on input at bounding box center [597, 63] width 116 height 17
paste input "Martin Ramm"
type input "Martin Ramm"
click at [613, 80] on b "Ramm" at bounding box center [647, 79] width 68 height 10
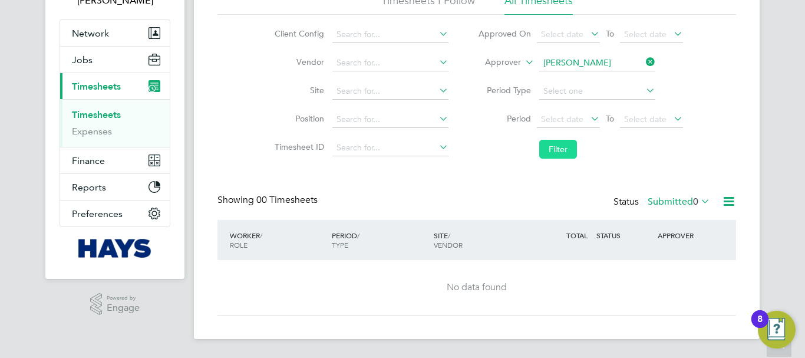
click at [559, 144] on button "Filter" at bounding box center [558, 149] width 38 height 19
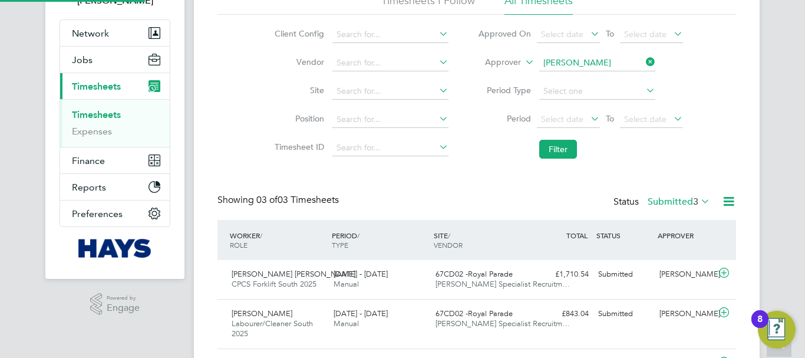
scroll to position [30, 103]
click at [682, 273] on div "Martin Ramm" at bounding box center [685, 274] width 61 height 19
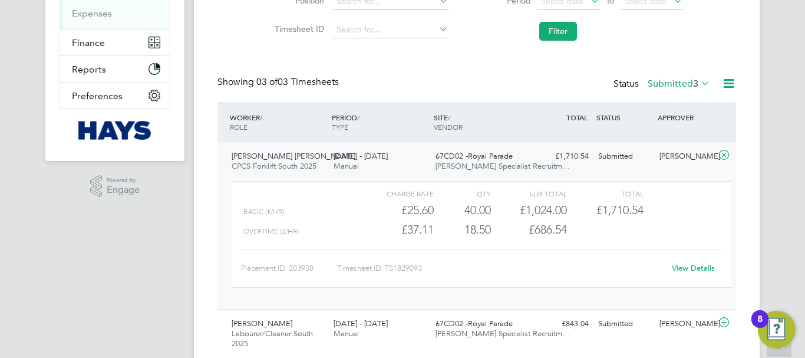
scroll to position [294, 0]
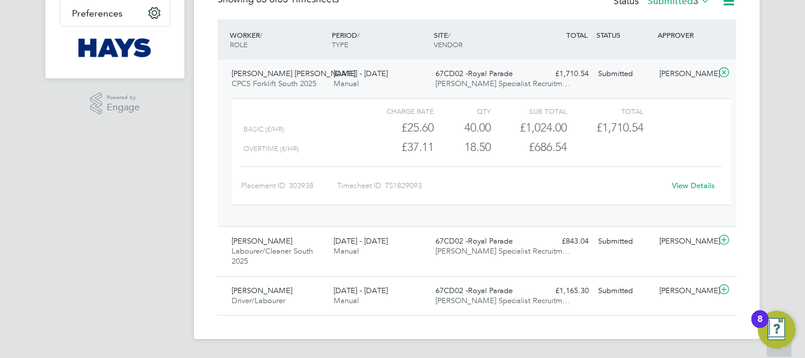
click at [688, 183] on link "View Details" at bounding box center [693, 185] width 43 height 10
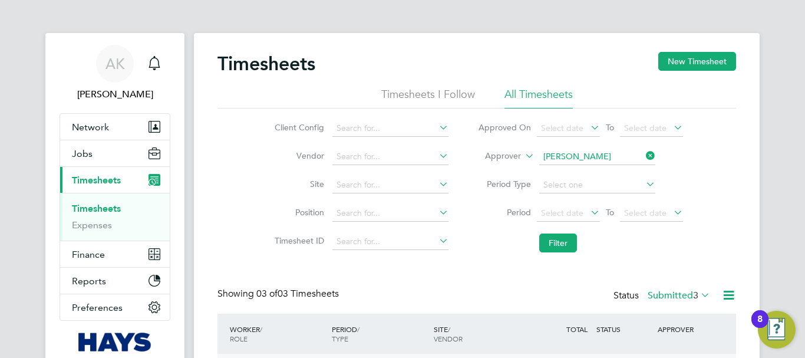
click at [644, 155] on icon at bounding box center [644, 155] width 0 height 17
click at [597, 158] on input at bounding box center [597, 157] width 116 height 17
paste input "[PERSON_NAME]"
type input "[PERSON_NAME]"
click at [583, 166] on li "Lee Winston" at bounding box center [612, 173] width 149 height 16
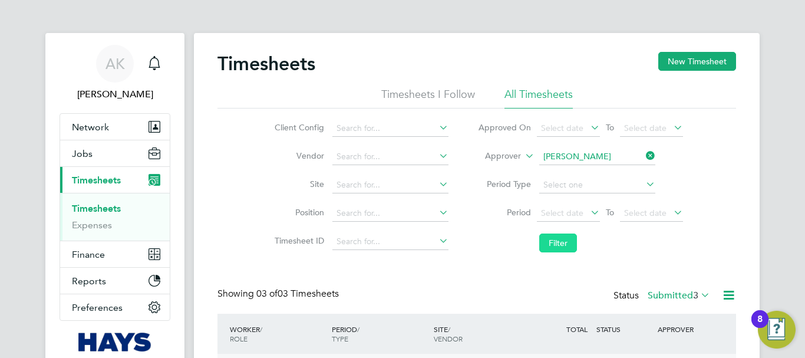
click at [566, 236] on button "Filter" at bounding box center [558, 242] width 38 height 19
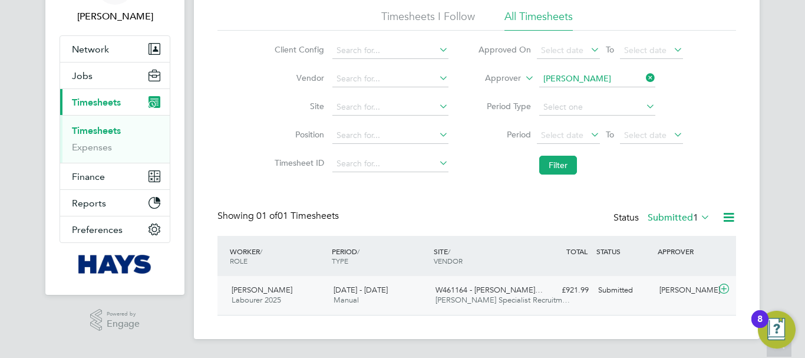
click at [684, 286] on div "[PERSON_NAME]" at bounding box center [685, 290] width 61 height 19
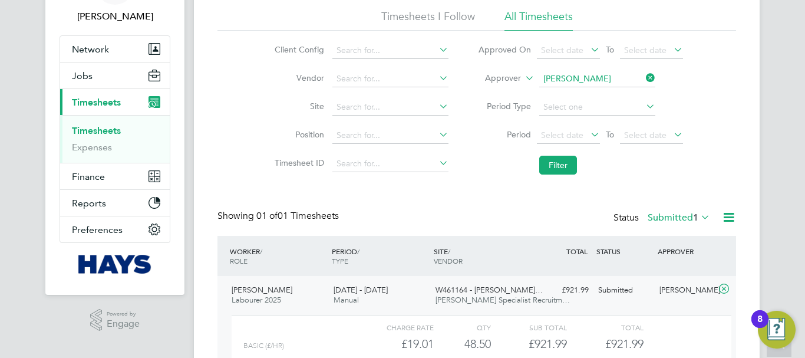
scroll to position [186, 0]
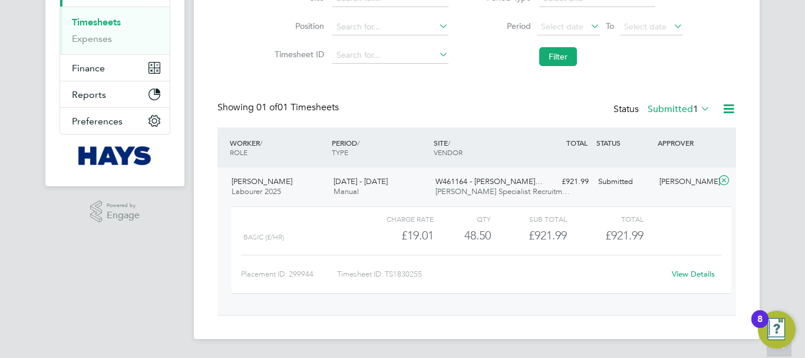
click at [684, 270] on link "View Details" at bounding box center [693, 274] width 43 height 10
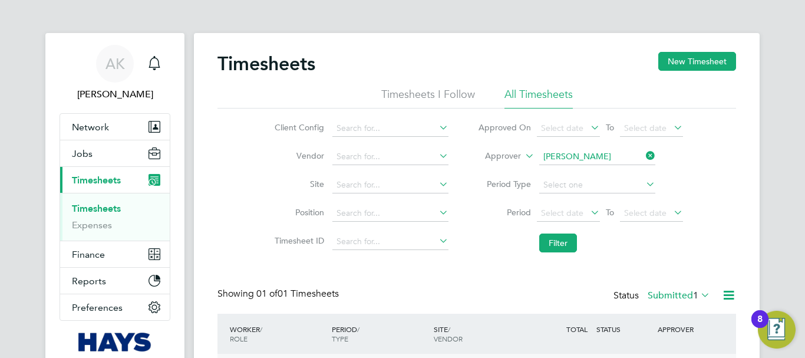
click at [644, 157] on icon at bounding box center [644, 155] width 0 height 17
click at [606, 157] on input at bounding box center [597, 157] width 116 height 17
paste input "Kevin Kelly"
type input "Kevin Kelly"
click at [613, 172] on b "Kelly" at bounding box center [647, 173] width 68 height 10
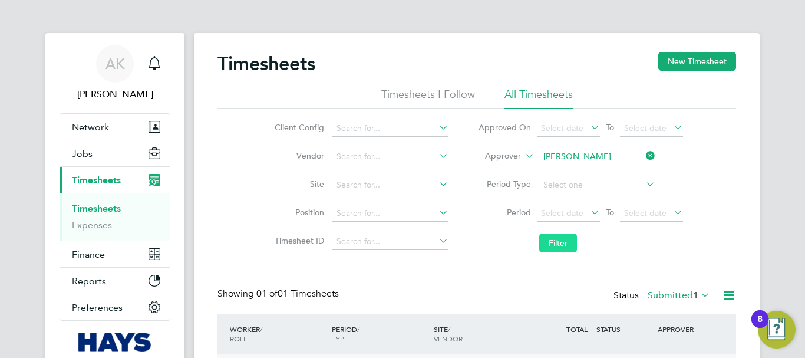
click at [562, 239] on button "Filter" at bounding box center [558, 242] width 38 height 19
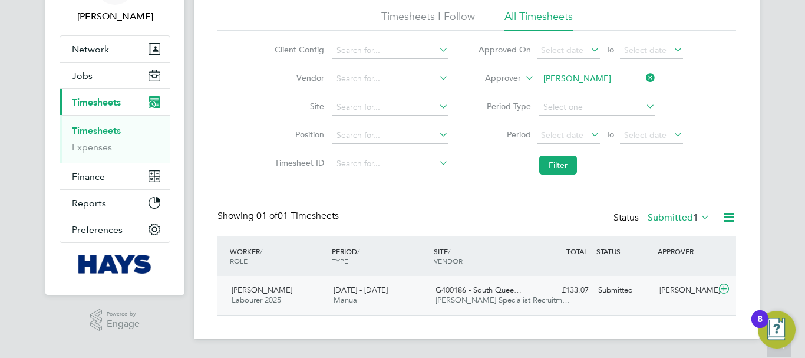
click at [675, 291] on div "Kevin Kelly" at bounding box center [685, 290] width 61 height 19
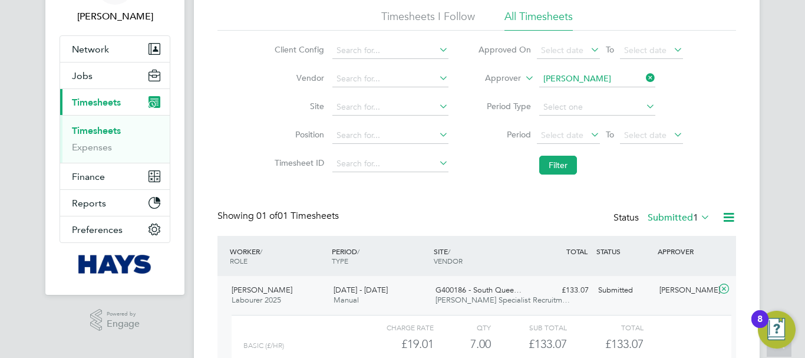
scroll to position [186, 0]
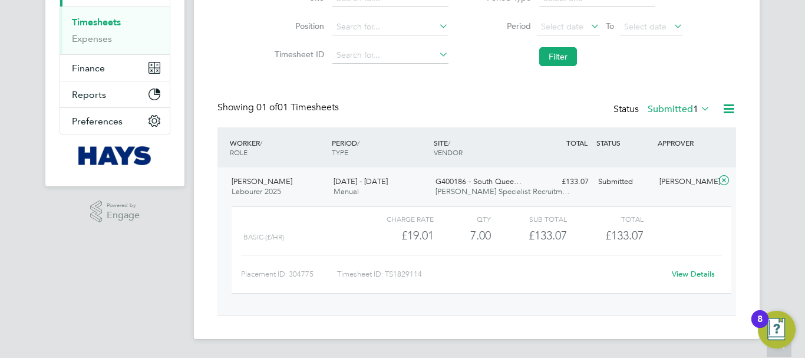
click at [686, 272] on link "View Details" at bounding box center [693, 274] width 43 height 10
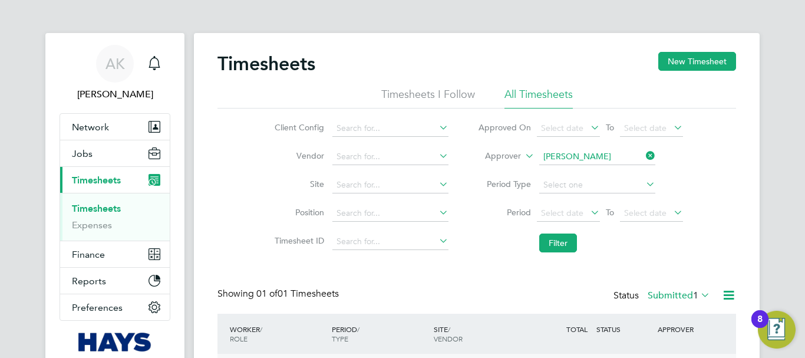
click at [644, 153] on icon at bounding box center [644, 155] width 0 height 17
click at [573, 160] on input at bounding box center [597, 157] width 116 height 17
paste input "[PERSON_NAME]"
type input "[PERSON_NAME]"
click at [613, 173] on b "Bagley" at bounding box center [647, 173] width 68 height 10
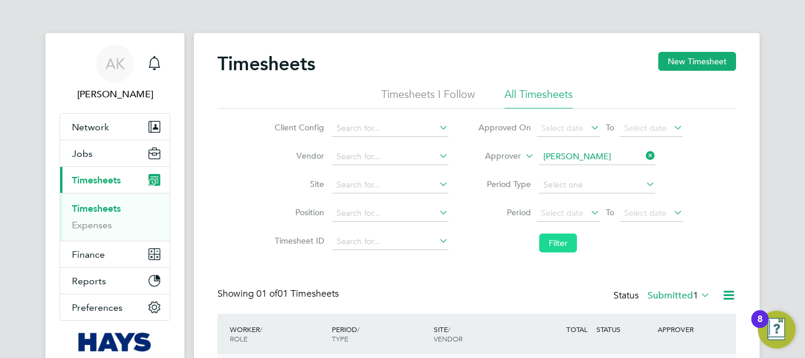
click at [562, 241] on button "Filter" at bounding box center [558, 242] width 38 height 19
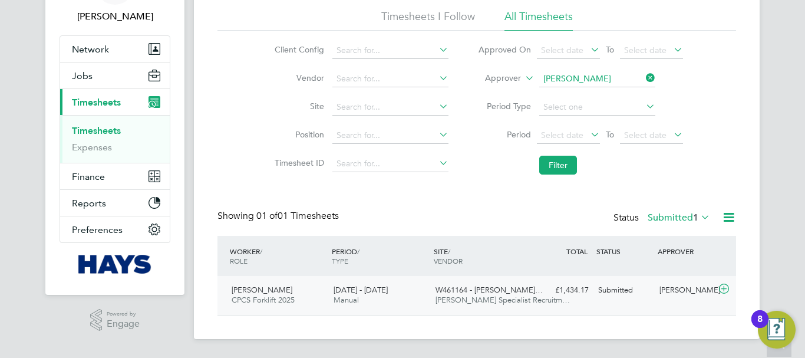
click at [686, 288] on div "[PERSON_NAME]" at bounding box center [685, 290] width 61 height 19
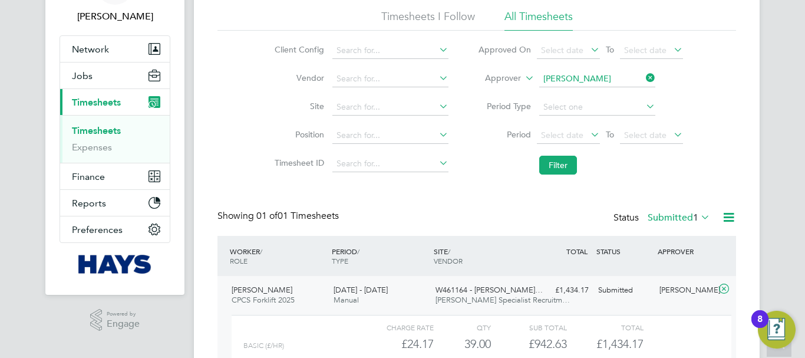
scroll to position [206, 0]
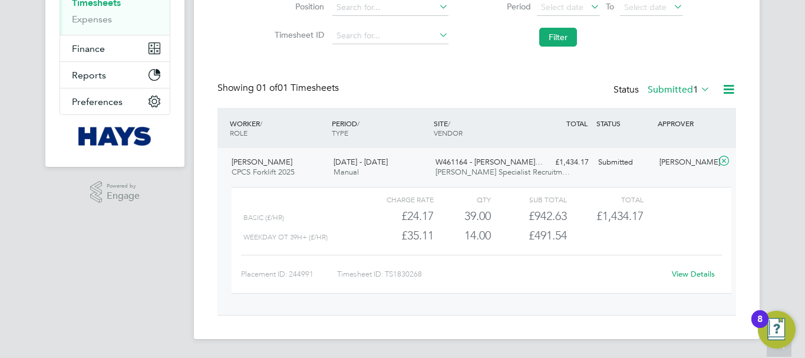
click at [688, 272] on link "View Details" at bounding box center [693, 274] width 43 height 10
click at [698, 87] on span "1" at bounding box center [695, 90] width 5 height 12
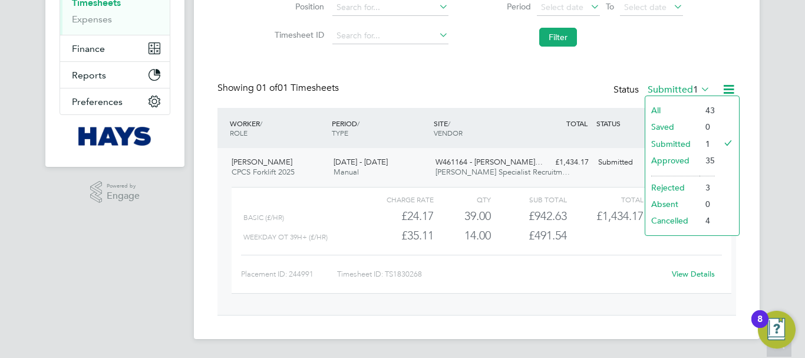
click at [672, 156] on li "Approved" at bounding box center [672, 160] width 54 height 17
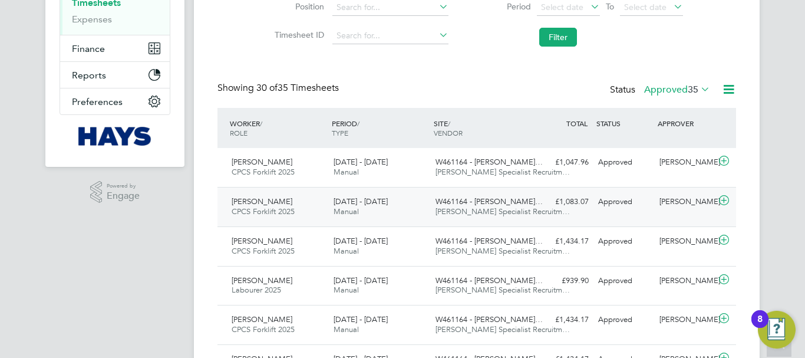
scroll to position [0, 0]
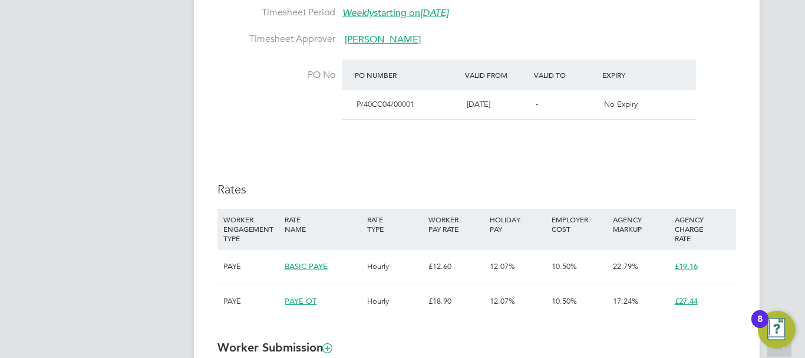
click at [361, 39] on span "Ben Steel" at bounding box center [383, 40] width 76 height 12
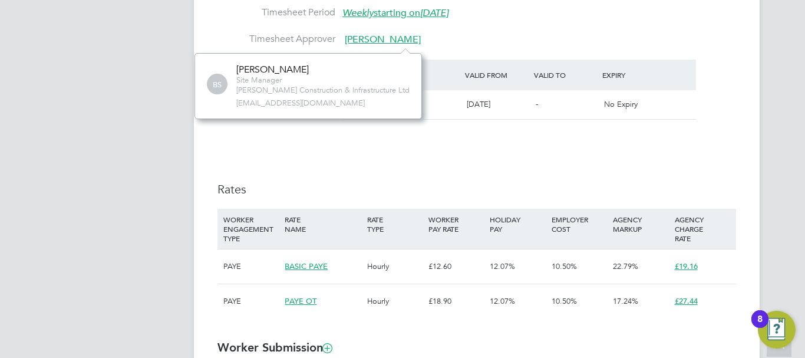
click at [297, 105] on span "ben.steel@morgansindall.com" at bounding box center [322, 103] width 173 height 10
copy div "ben.steel@morgansindall.com No contacts found Verify Document Reject Document R…"
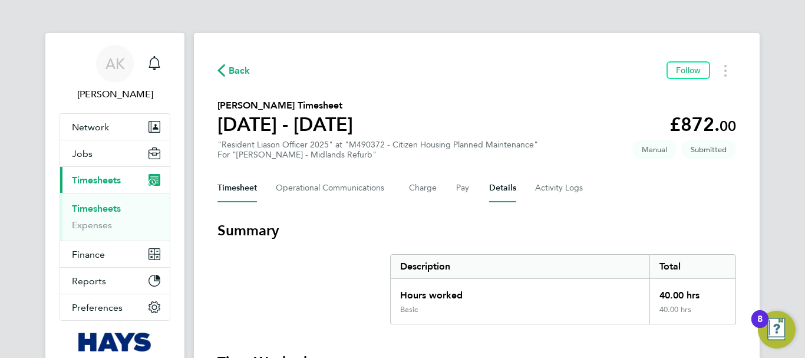
click at [497, 190] on button "Details" at bounding box center [502, 188] width 27 height 28
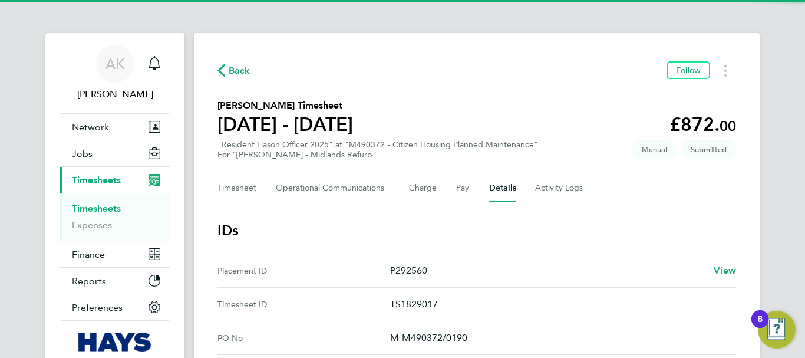
scroll to position [118, 0]
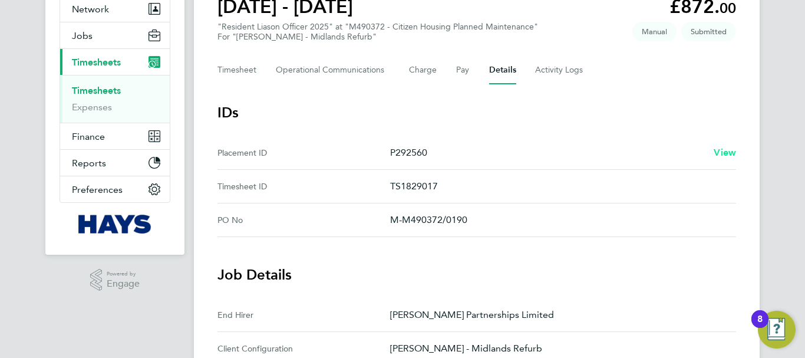
click at [728, 149] on span "View" at bounding box center [725, 152] width 22 height 11
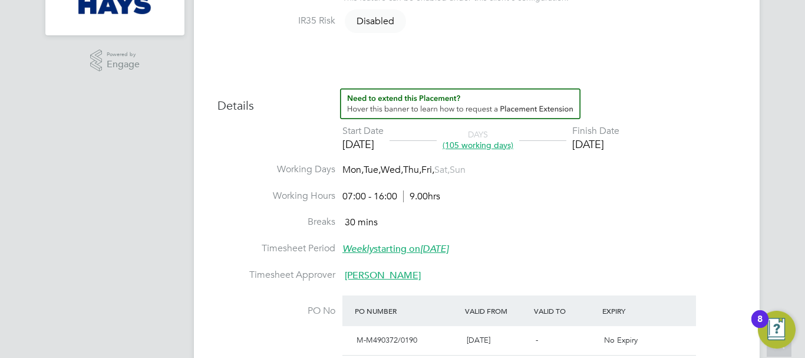
click at [393, 279] on span "[PERSON_NAME]" at bounding box center [383, 275] width 76 height 12
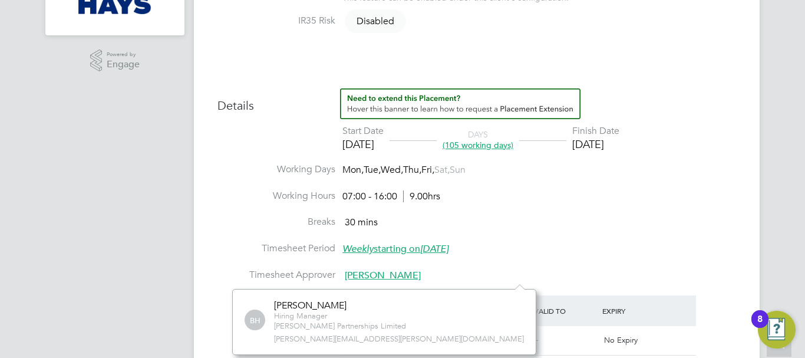
click at [368, 344] on span "bengie.harper-pittam@lovell.co.uk" at bounding box center [399, 339] width 250 height 10
click at [368, 343] on span "bengie.harper-pittam@lovell.co.uk" at bounding box center [399, 339] width 250 height 10
copy div "bengie.harper-pittam@lovell.co.uk No contacts found Verify Document Reject Docu…"
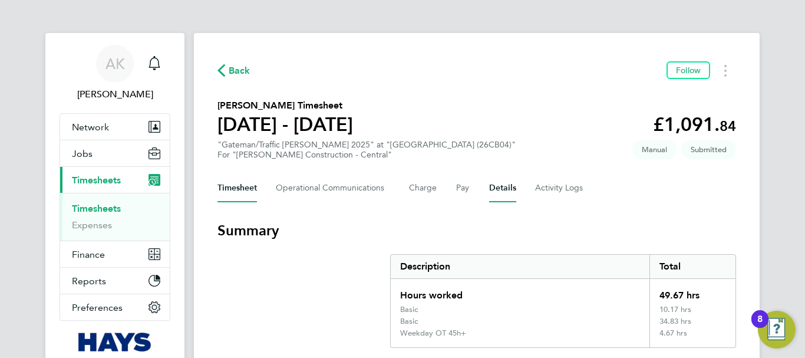
click at [507, 187] on button "Details" at bounding box center [502, 188] width 27 height 28
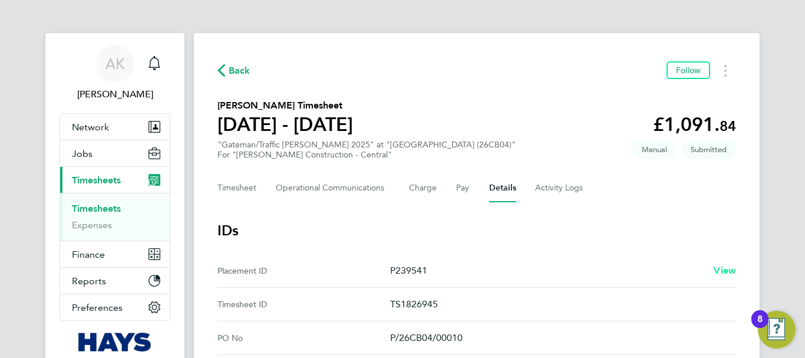
click at [724, 270] on span "View" at bounding box center [725, 270] width 22 height 11
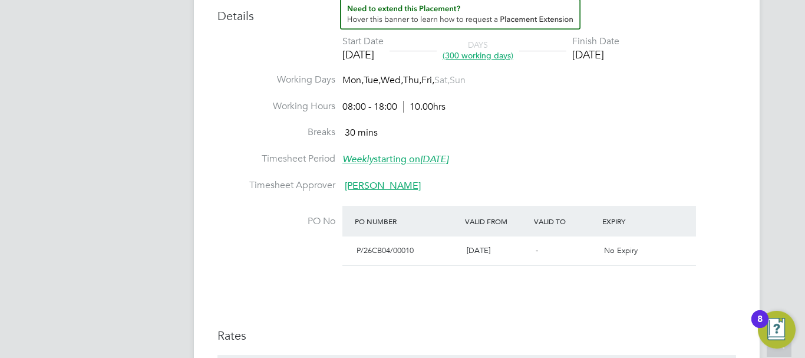
click at [368, 186] on span "Gerard Kiely" at bounding box center [383, 186] width 76 height 12
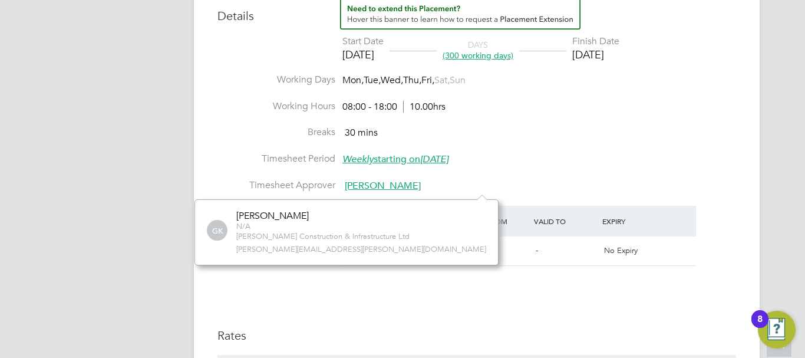
click at [285, 249] on span "gerard.kiely@morgansindall.com" at bounding box center [361, 250] width 250 height 10
copy div "gerard.kiely@morgansindall.com No contacts found Verify Document Reject Documen…"
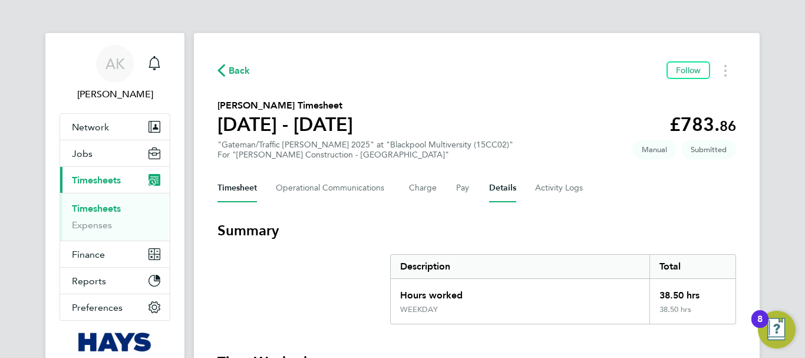
click at [501, 185] on button "Details" at bounding box center [502, 188] width 27 height 28
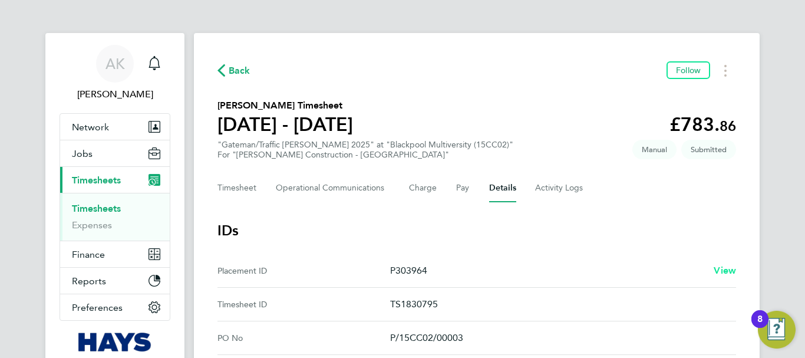
click at [728, 268] on span "View" at bounding box center [725, 270] width 22 height 11
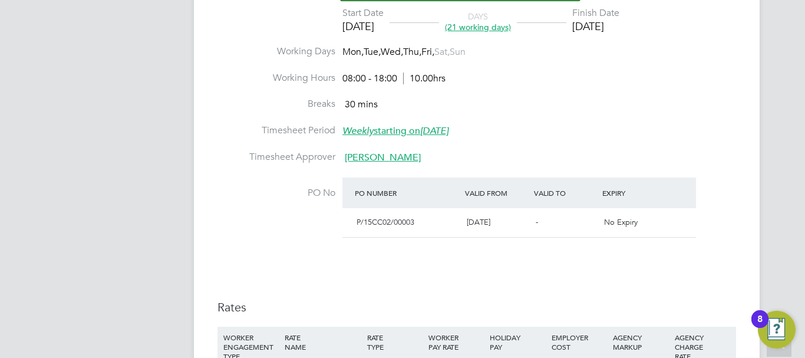
click at [375, 157] on span "Justin Kay" at bounding box center [383, 157] width 76 height 12
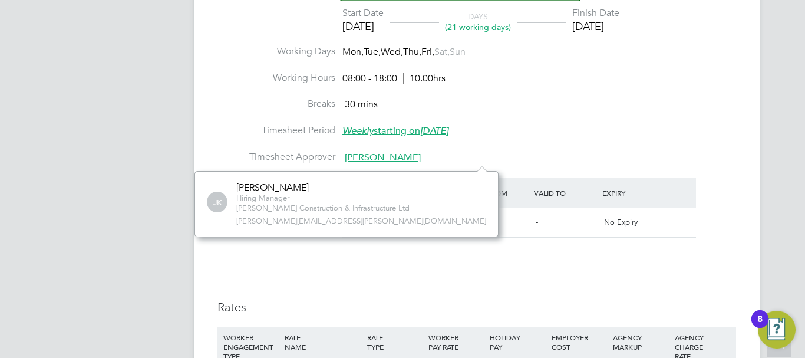
click at [325, 220] on span "justin.kay@morgansindall.com" at bounding box center [361, 221] width 250 height 10
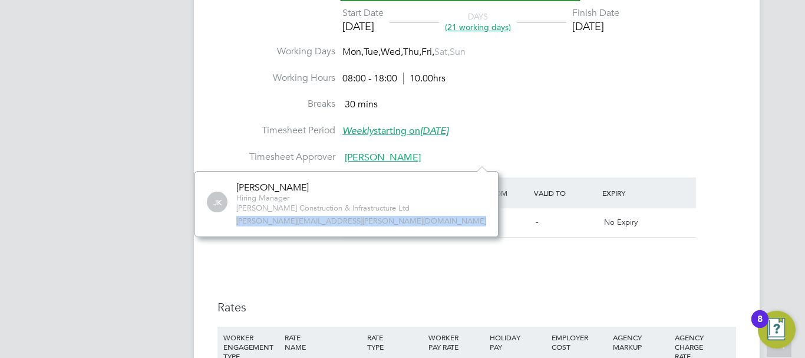
click at [325, 220] on span "justin.kay@morgansindall.com" at bounding box center [361, 221] width 250 height 10
copy div "justin.kay@morgansindall.com No contacts found Verify Document Reject Document …"
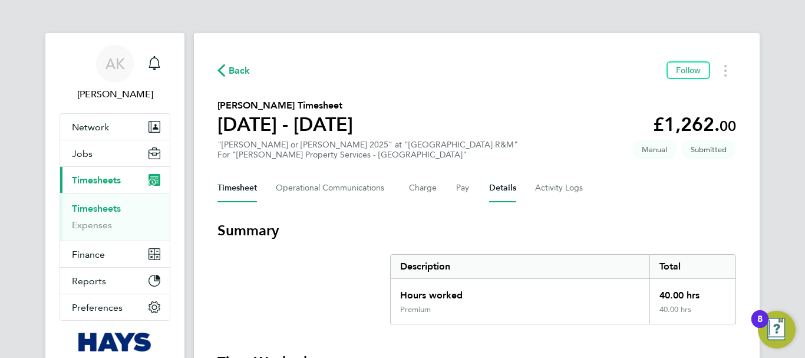
click at [494, 190] on button "Details" at bounding box center [502, 188] width 27 height 28
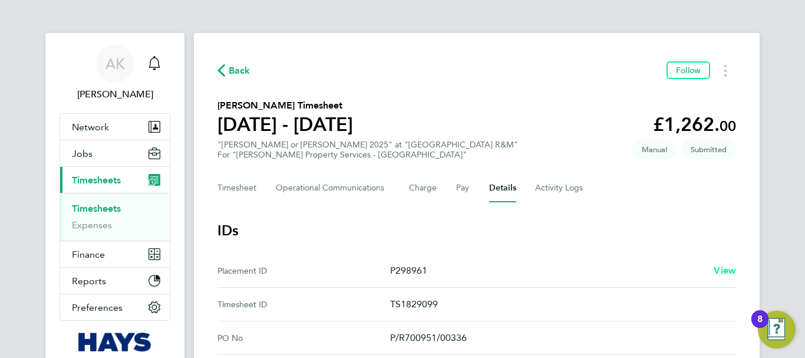
click at [724, 269] on span "View" at bounding box center [725, 270] width 22 height 11
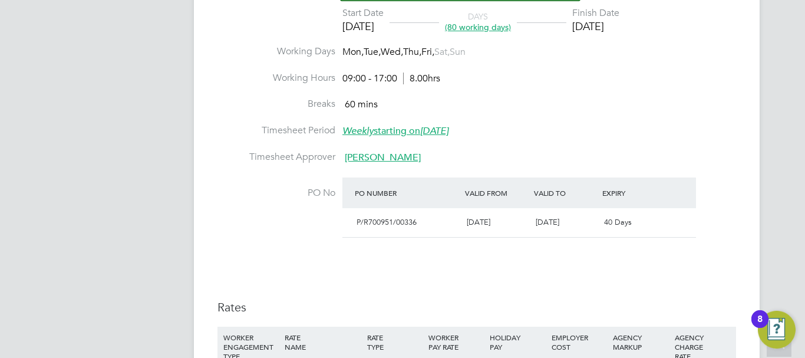
click at [377, 160] on span "Scott Whyman" at bounding box center [383, 157] width 76 height 12
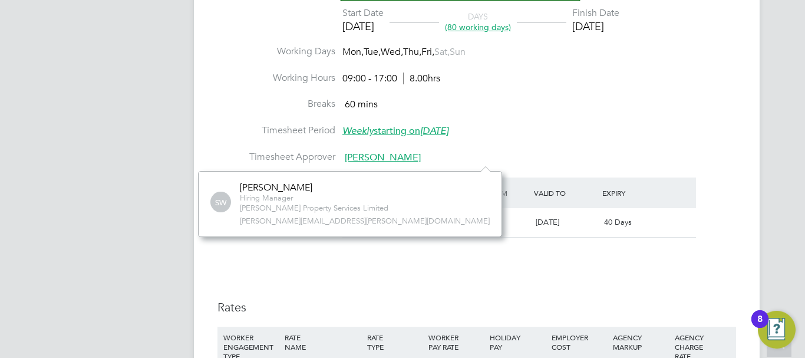
click at [329, 219] on span "scott.whyman@morgansindall.com" at bounding box center [365, 221] width 250 height 10
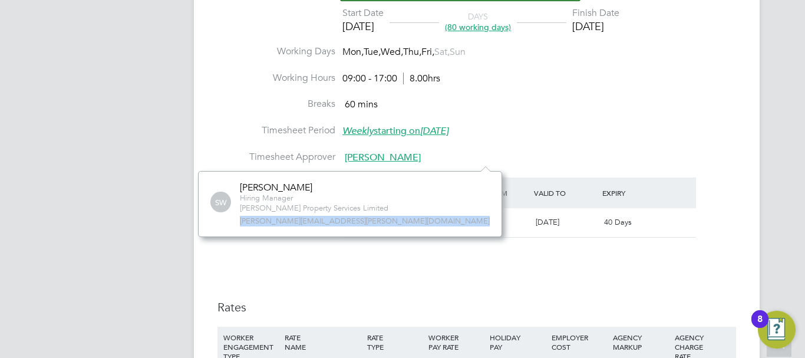
click at [329, 219] on span "scott.whyman@morgansindall.com" at bounding box center [365, 221] width 250 height 10
copy div "scott.whyman@morgansindall.com No contacts found Verify Document Reject Documen…"
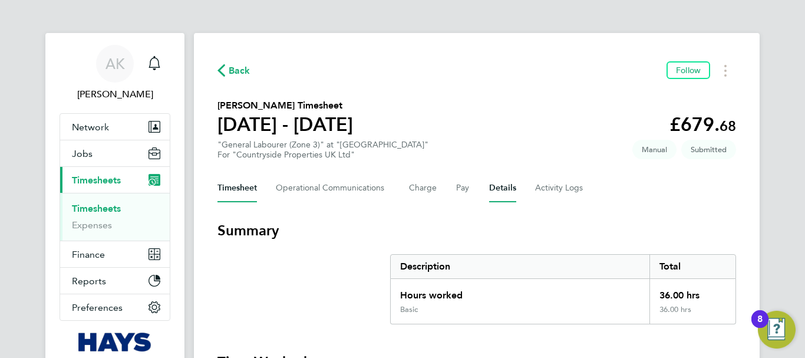
click at [496, 184] on button "Details" at bounding box center [502, 188] width 27 height 28
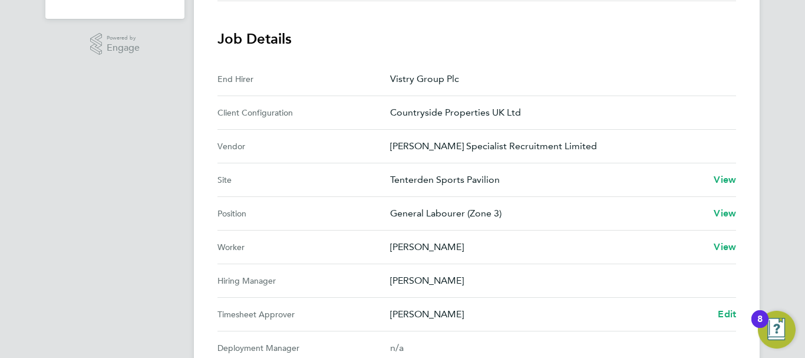
scroll to position [236, 0]
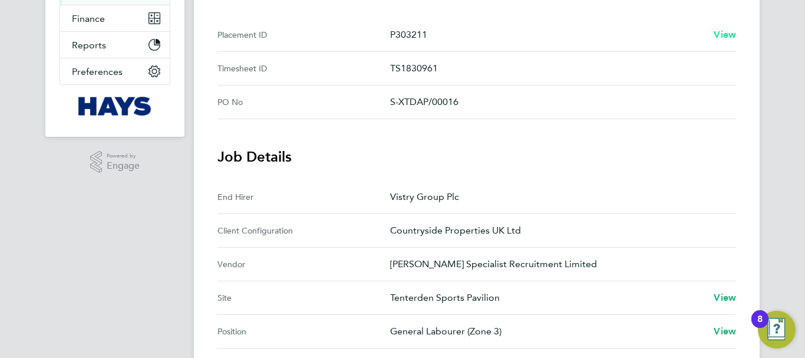
click at [730, 32] on span "View" at bounding box center [725, 34] width 22 height 11
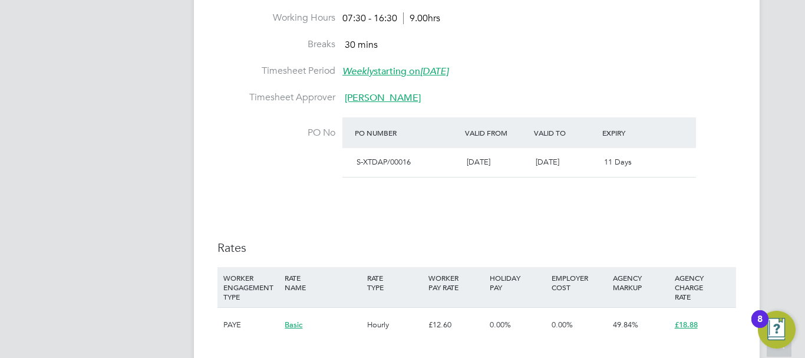
scroll to position [471, 0]
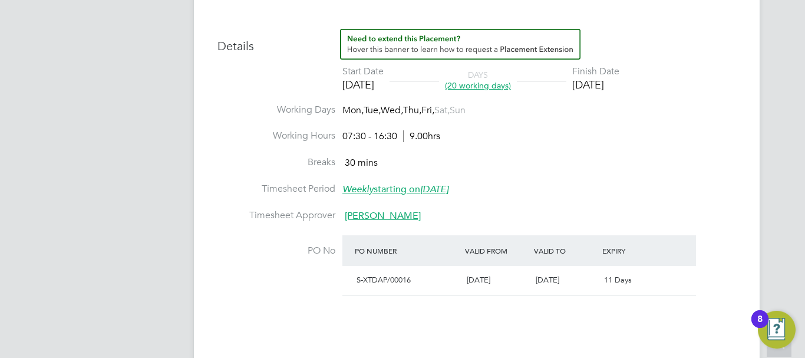
click at [361, 217] on span "Paul Sen" at bounding box center [383, 216] width 76 height 12
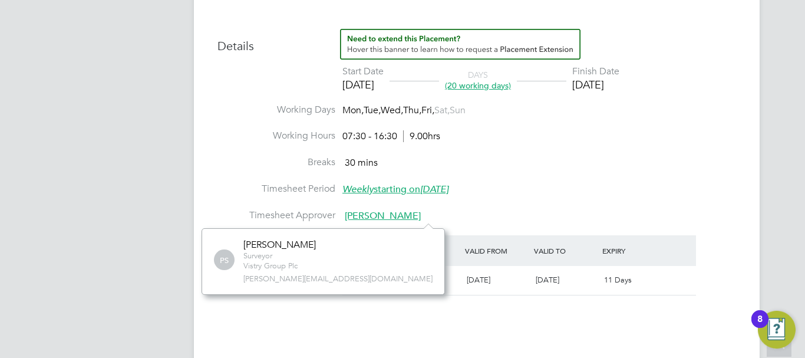
click at [408, 335] on div "Details Start Date 08 Sep 2025 DAYS (20 working days) Finish Date 03 Oct 2025 W…" at bounding box center [476, 250] width 519 height 443
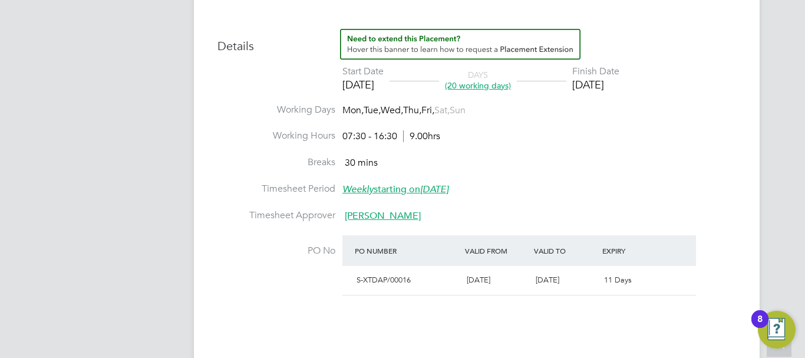
click at [371, 217] on span "Paul Sen" at bounding box center [383, 216] width 76 height 12
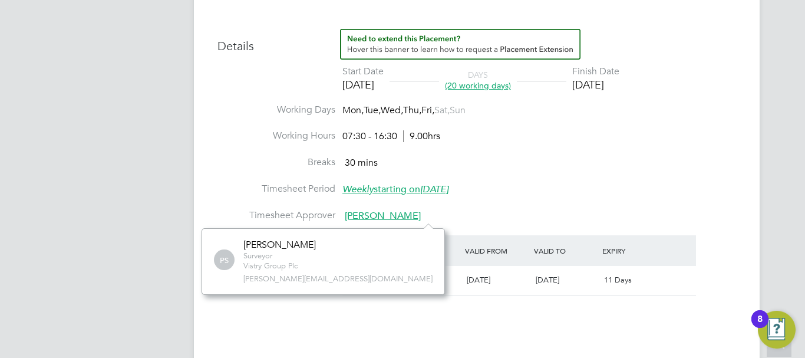
click at [293, 280] on span "paul.sen@vistry.co.uk" at bounding box center [337, 279] width 189 height 10
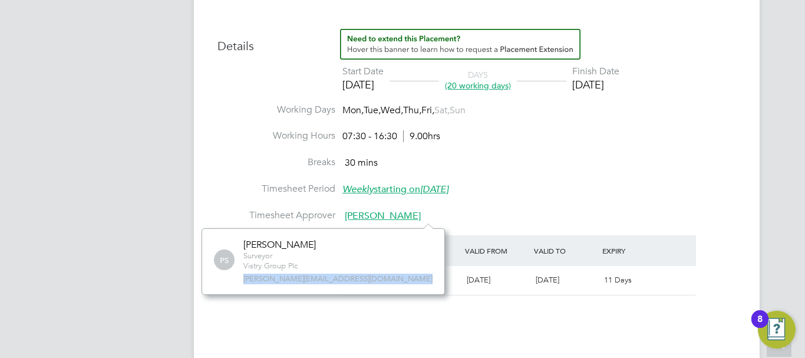
copy div "paul.sen@vistry.co.uk No contacts found Verify Document Reject Document Remove …"
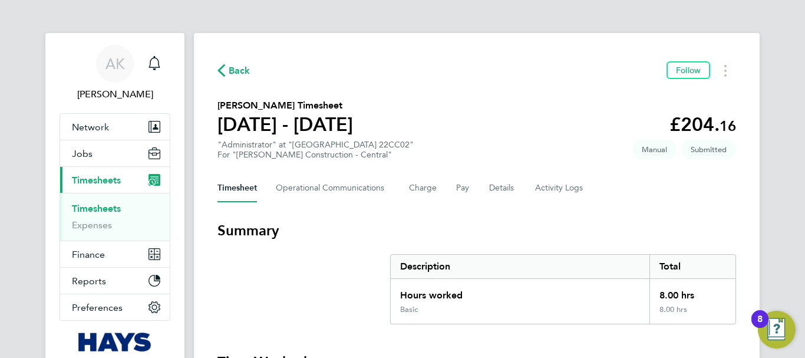
scroll to position [118, 0]
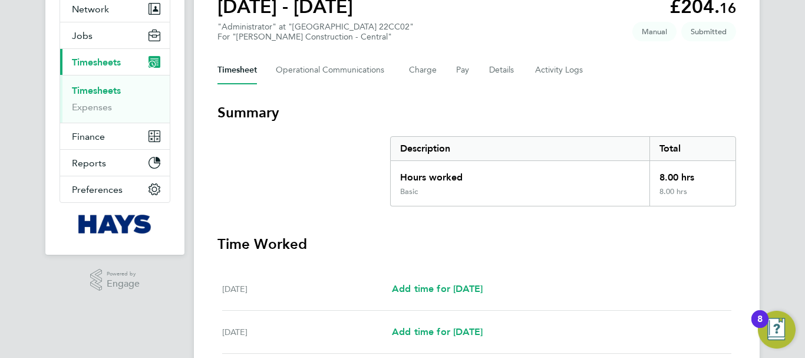
click at [485, 68] on div "Timesheet Operational Communications Charge Pay Details Activity Logs" at bounding box center [476, 70] width 519 height 28
click at [491, 67] on button "Details" at bounding box center [502, 70] width 27 height 28
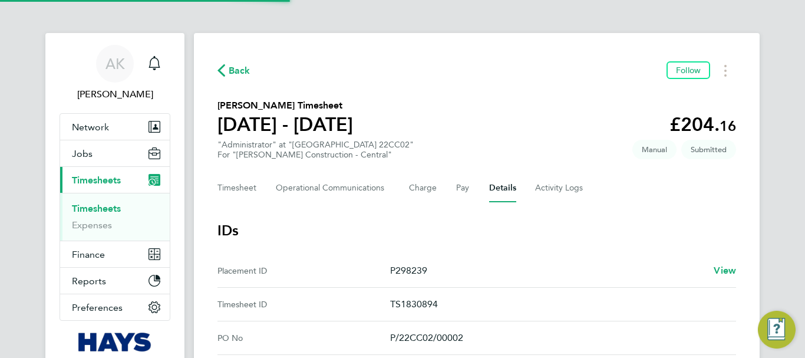
scroll to position [236, 0]
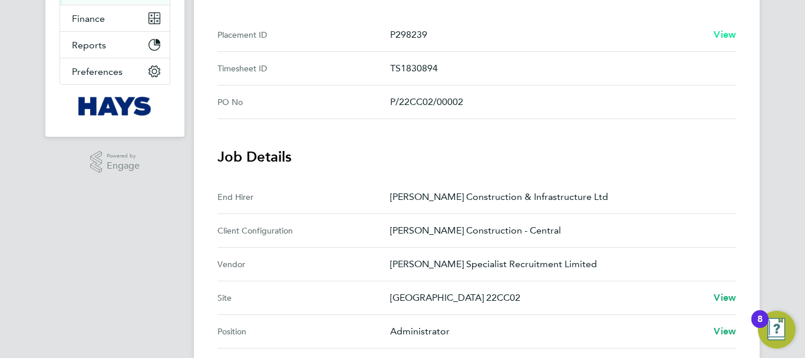
click at [726, 33] on span "View" at bounding box center [725, 34] width 22 height 11
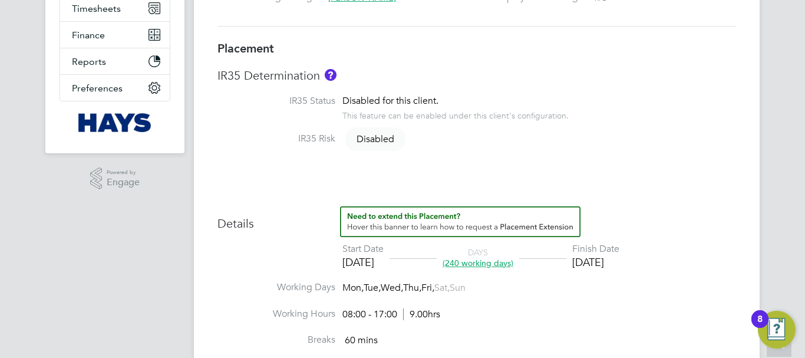
scroll to position [471, 0]
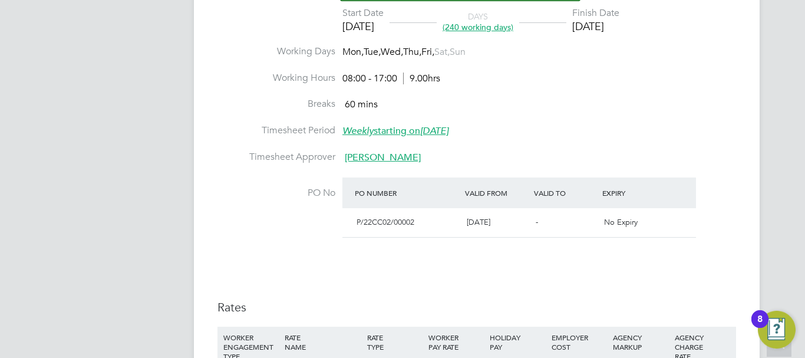
click at [359, 160] on span "Nick O'Shea" at bounding box center [383, 157] width 76 height 12
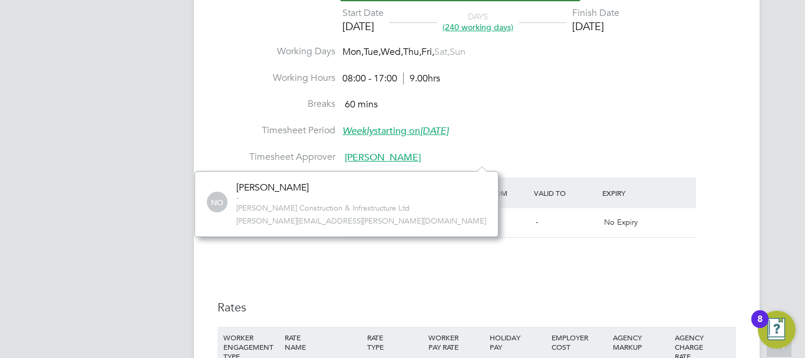
click at [325, 220] on span "nicholas.o'shea@morgansindall.com" at bounding box center [361, 221] width 250 height 10
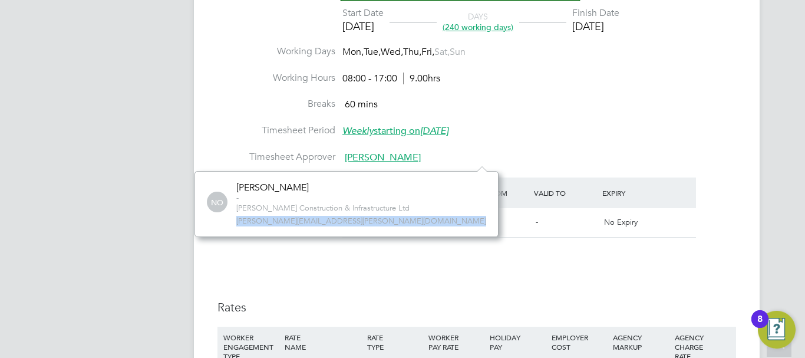
copy div "nicholas.o'shea@morgansindall.com No contacts found"
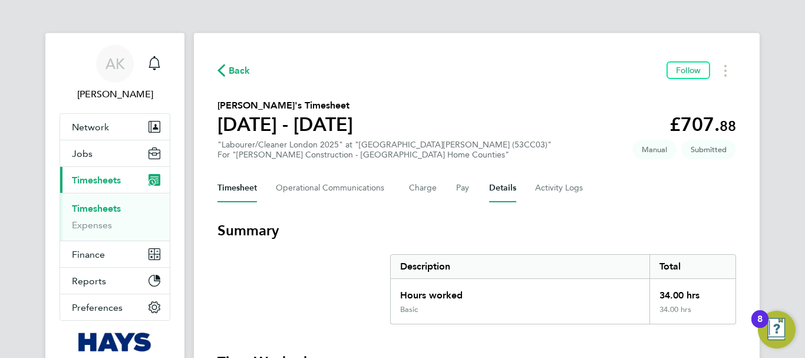
click at [511, 186] on button "Details" at bounding box center [502, 188] width 27 height 28
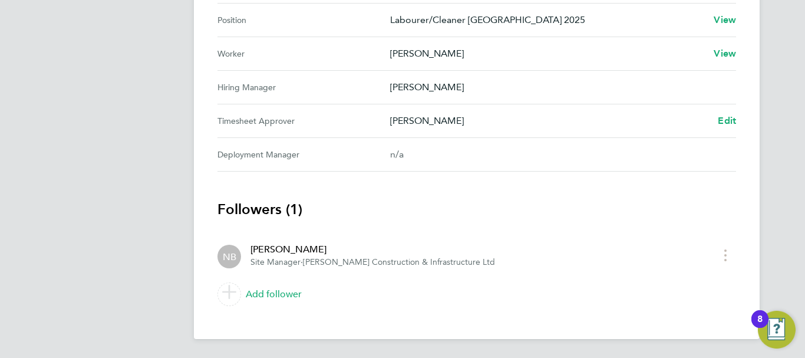
scroll to position [75, 0]
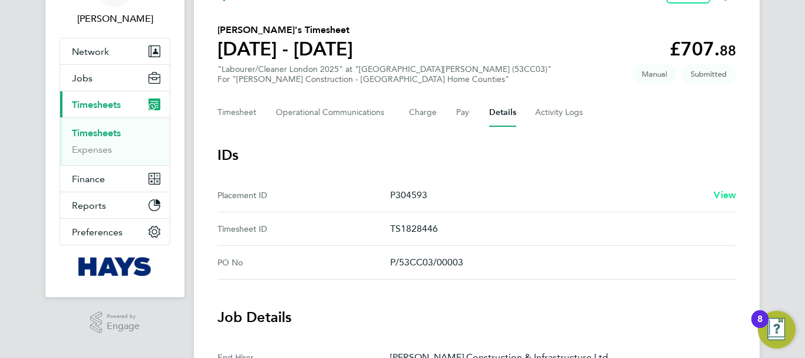
click at [721, 193] on span "View" at bounding box center [725, 194] width 22 height 11
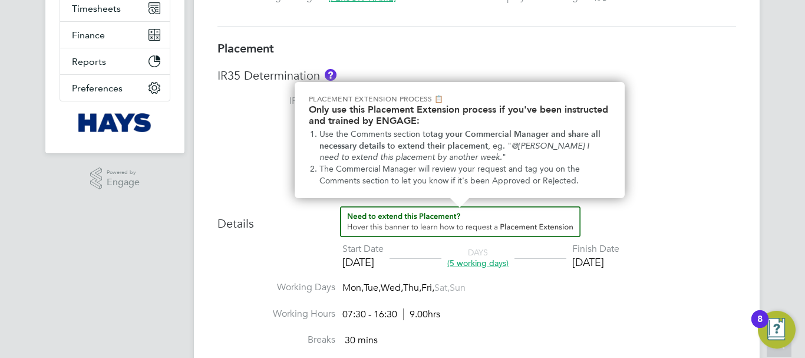
scroll to position [354, 0]
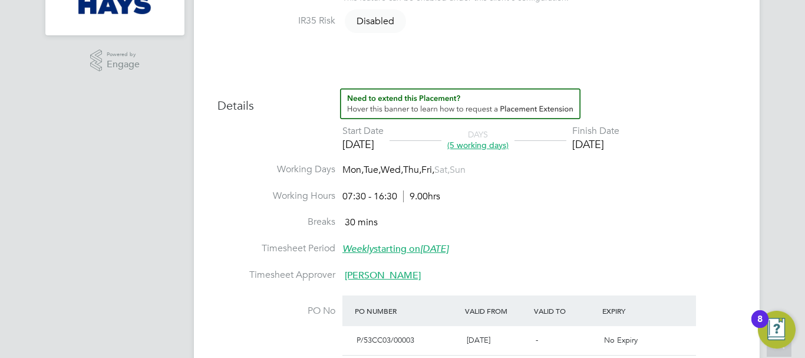
click at [362, 279] on span "Nick Baldwin" at bounding box center [383, 275] width 76 height 12
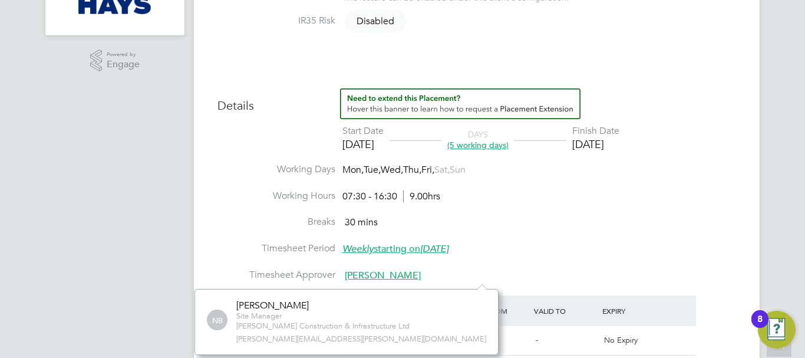
click at [306, 340] on span "nick.baldwin@morgansindall.com" at bounding box center [361, 339] width 250 height 10
copy div "nick.baldwin@morgansindall.com No contacts found"
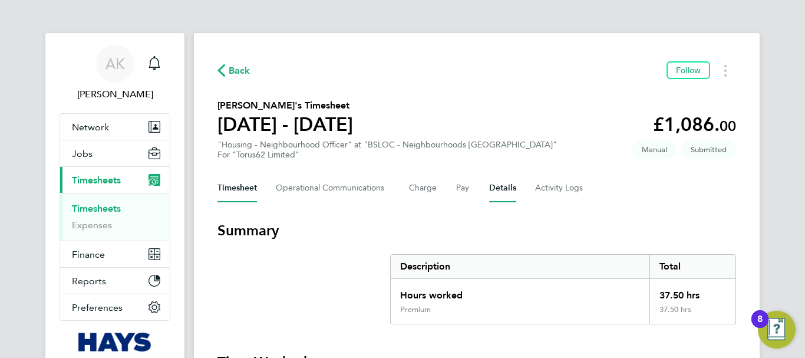
click at [498, 189] on button "Details" at bounding box center [502, 188] width 27 height 28
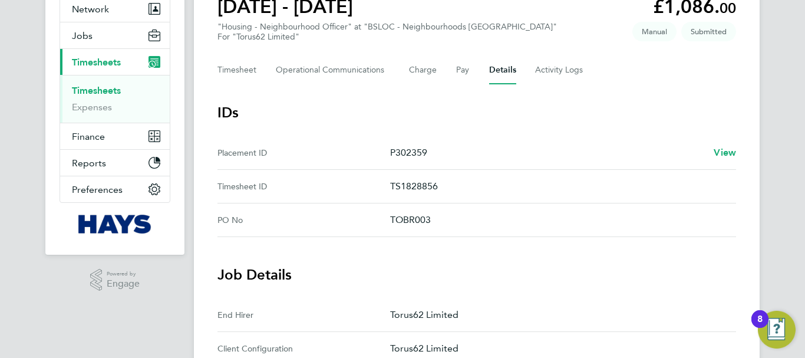
scroll to position [236, 0]
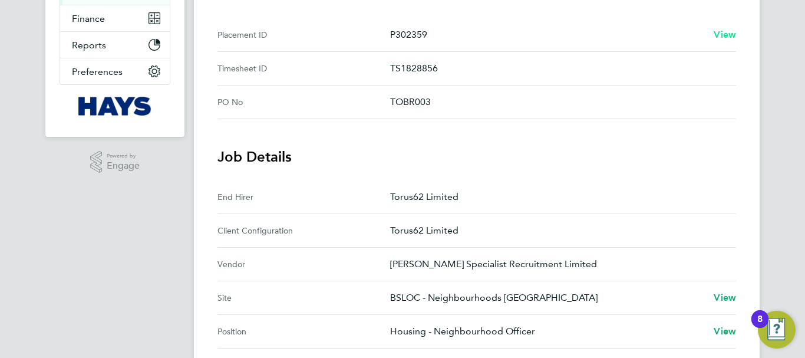
click at [719, 33] on span "View" at bounding box center [725, 34] width 22 height 11
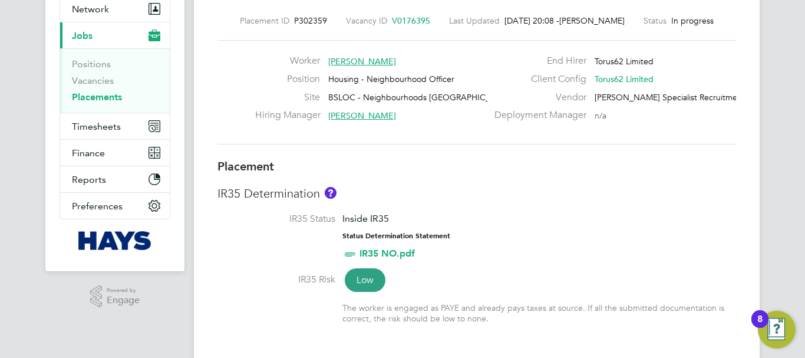
scroll to position [236, 0]
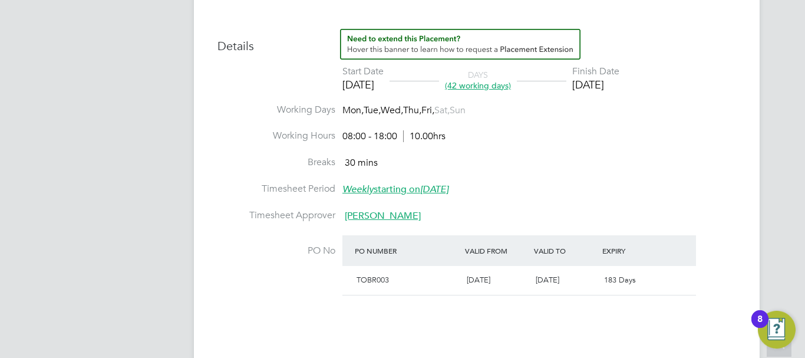
click at [403, 216] on span "Natalie Gillbanks" at bounding box center [383, 216] width 76 height 12
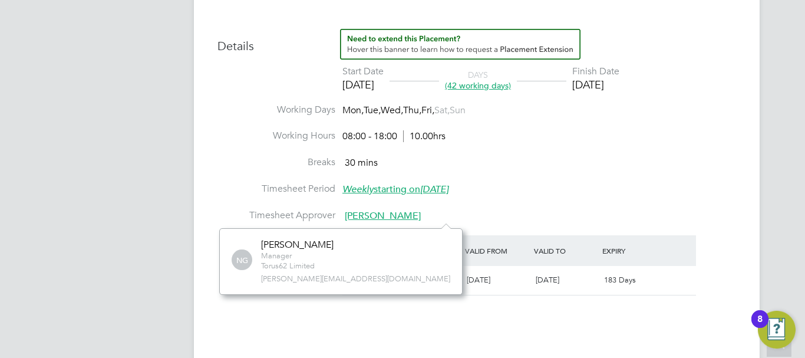
click at [339, 278] on span "natalie.gillbanks@torus.co.uk" at bounding box center [355, 279] width 189 height 10
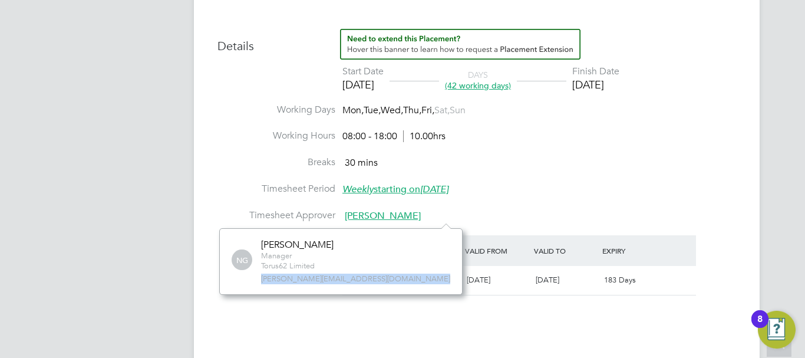
click at [339, 278] on span "natalie.gillbanks@torus.co.uk" at bounding box center [355, 279] width 189 height 10
copy div "natalie.gillbanks@torus.co.uk No contacts found Verify Document Reject Document…"
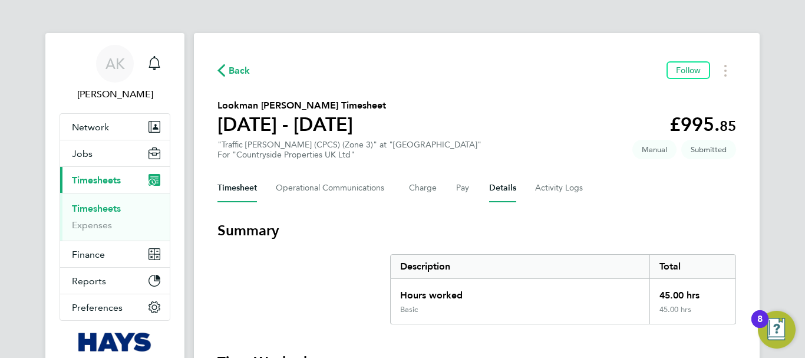
click at [503, 186] on button "Details" at bounding box center [502, 188] width 27 height 28
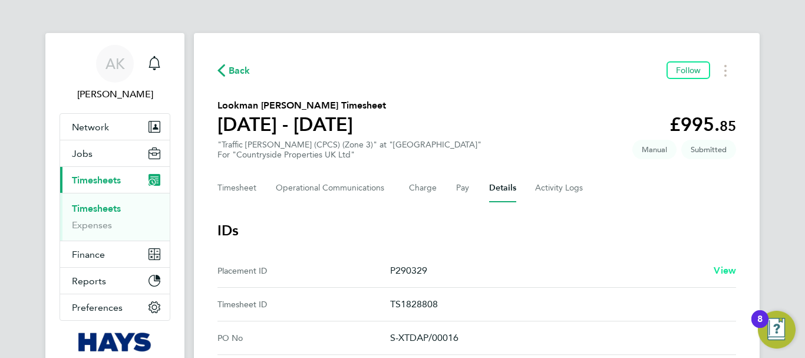
click at [724, 273] on span "View" at bounding box center [725, 270] width 22 height 11
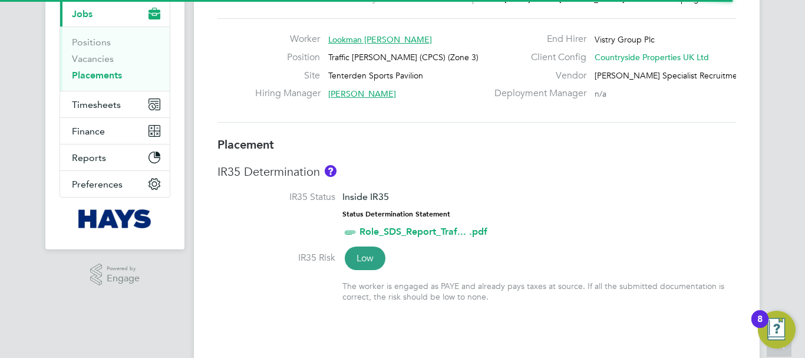
scroll to position [6, 6]
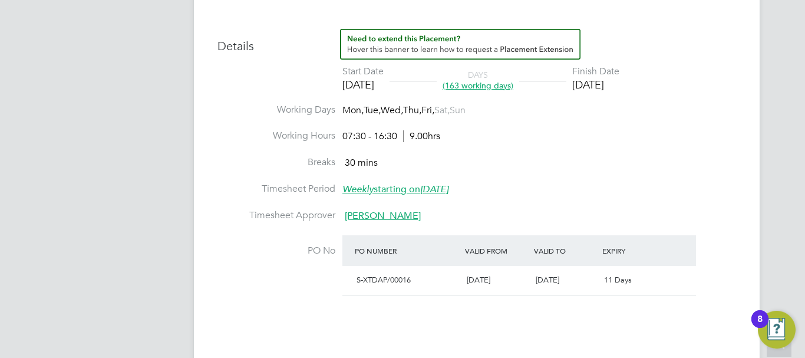
click at [387, 216] on span "Michael Black" at bounding box center [383, 216] width 76 height 12
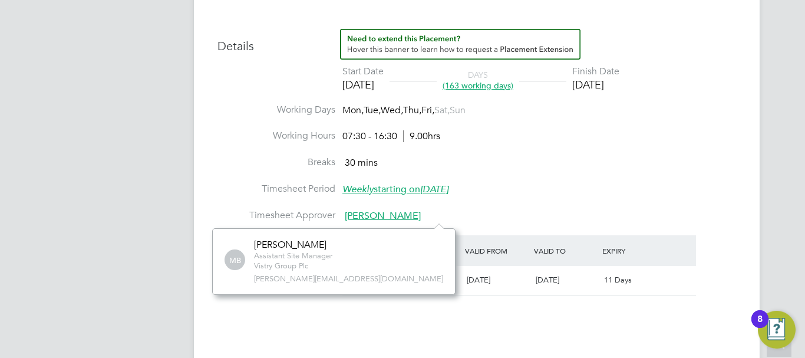
click at [315, 278] on span "michael.black2@vistry.co.uk" at bounding box center [348, 279] width 189 height 10
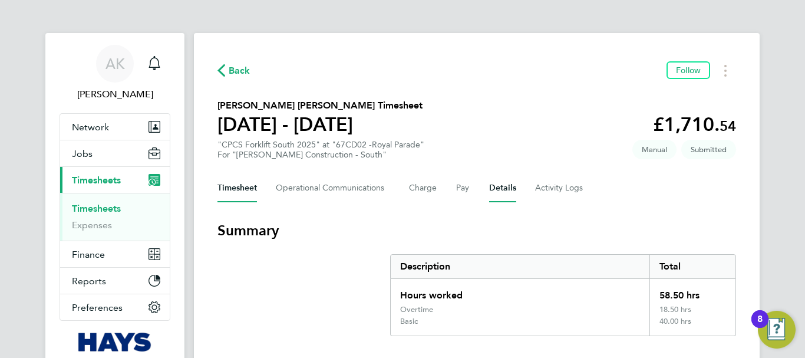
click at [503, 192] on button "Details" at bounding box center [502, 188] width 27 height 28
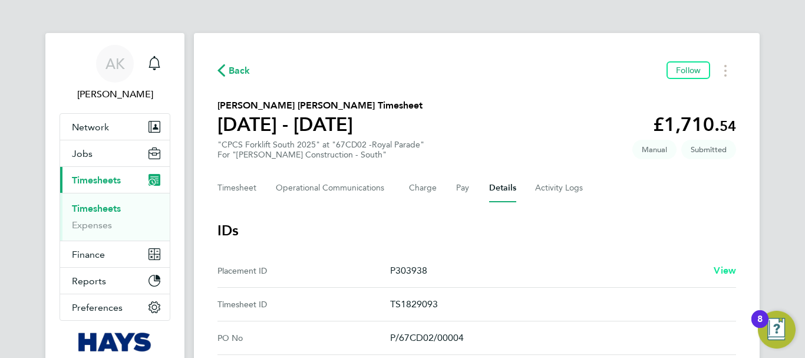
click at [718, 268] on span "View" at bounding box center [725, 270] width 22 height 11
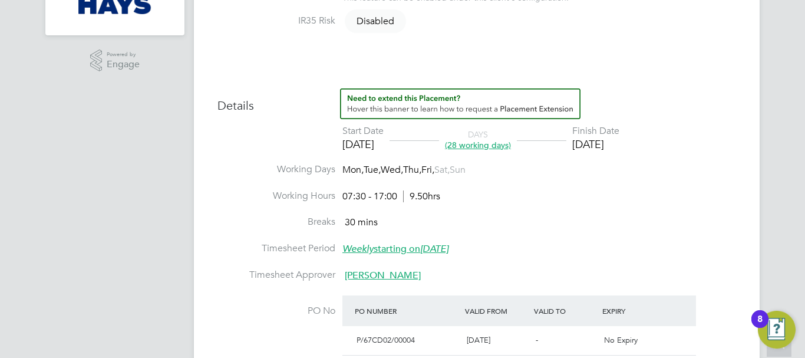
click at [391, 275] on span "[PERSON_NAME]" at bounding box center [383, 275] width 76 height 12
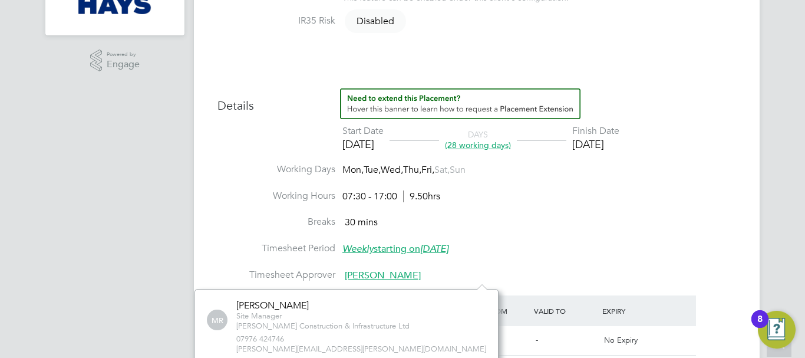
click at [316, 345] on span "[PERSON_NAME][EMAIL_ADDRESS][PERSON_NAME][DOMAIN_NAME]" at bounding box center [361, 349] width 250 height 10
copy div "[PERSON_NAME][EMAIL_ADDRESS][PERSON_NAME][DOMAIN_NAME] No contacts found Verify…"
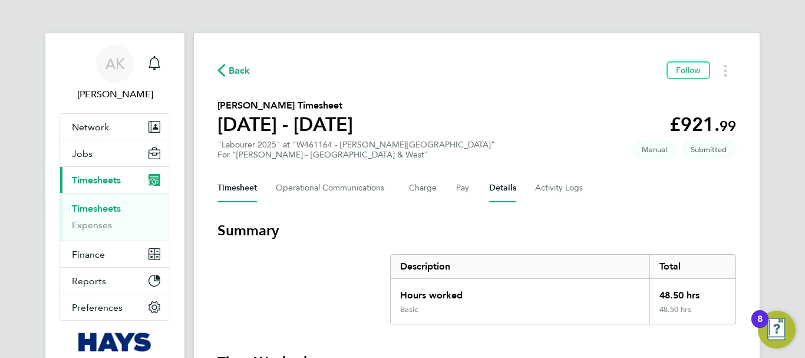
click at [496, 187] on button "Details" at bounding box center [502, 188] width 27 height 28
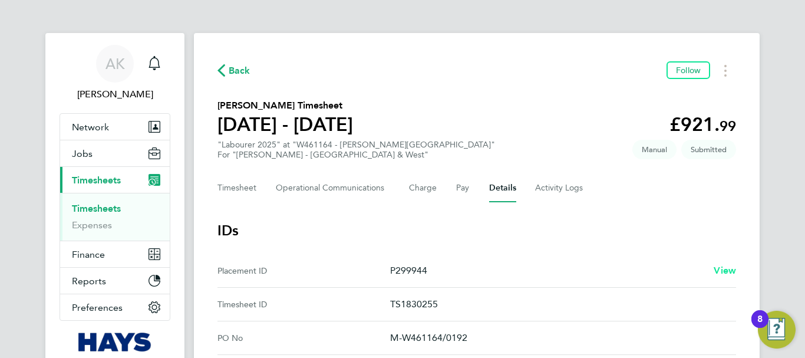
click at [728, 269] on span "View" at bounding box center [725, 270] width 22 height 11
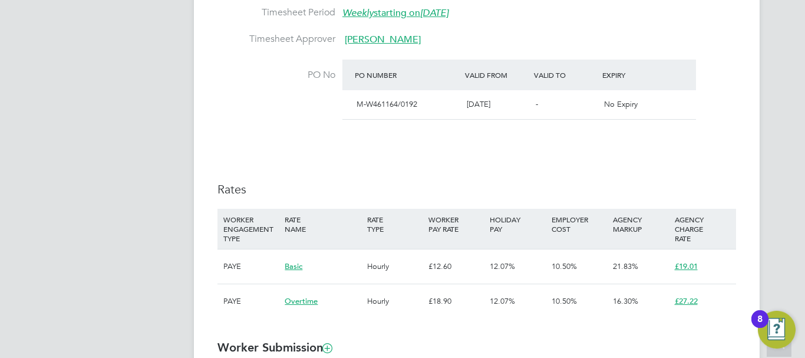
click at [363, 45] on span "[PERSON_NAME]" at bounding box center [383, 40] width 76 height 12
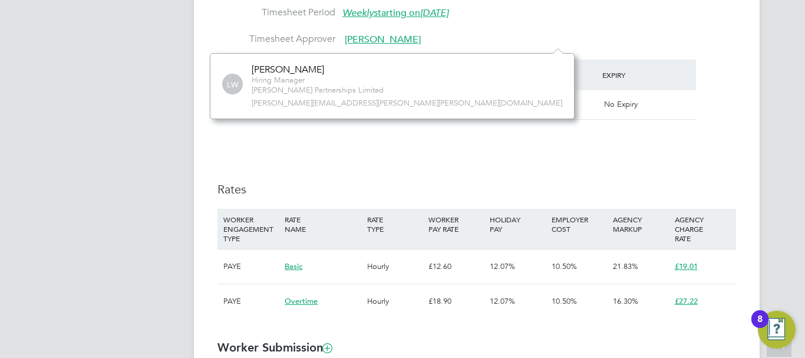
click at [308, 108] on span "[PERSON_NAME][EMAIL_ADDRESS][PERSON_NAME][PERSON_NAME][DOMAIN_NAME]" at bounding box center [407, 103] width 311 height 10
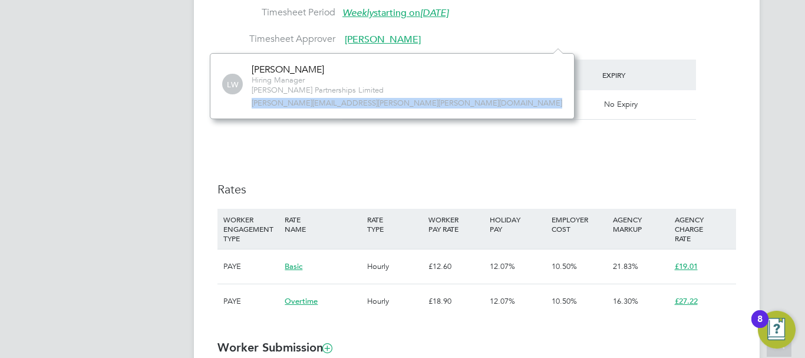
click at [308, 108] on span "[PERSON_NAME][EMAIL_ADDRESS][PERSON_NAME][PERSON_NAME][DOMAIN_NAME]" at bounding box center [407, 103] width 311 height 10
copy div "[PERSON_NAME][EMAIL_ADDRESS][PERSON_NAME][PERSON_NAME][DOMAIN_NAME] No contacts…"
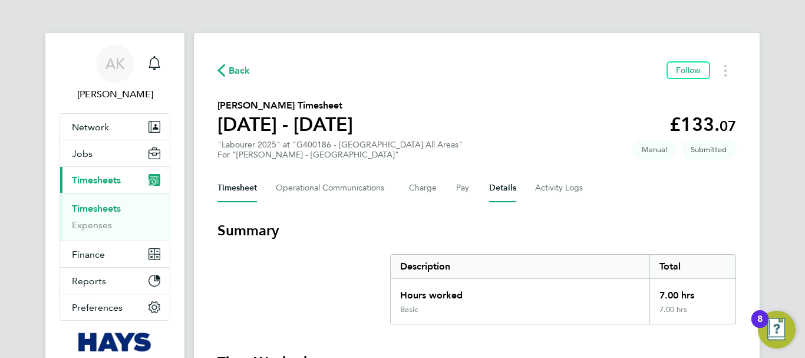
click at [492, 185] on button "Details" at bounding box center [502, 188] width 27 height 28
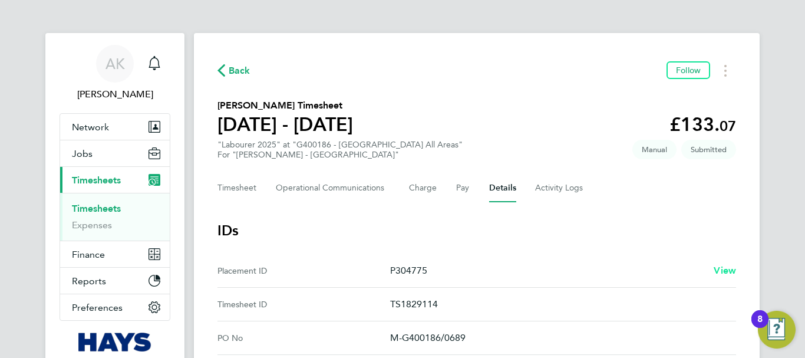
click at [734, 269] on span "View" at bounding box center [725, 270] width 22 height 11
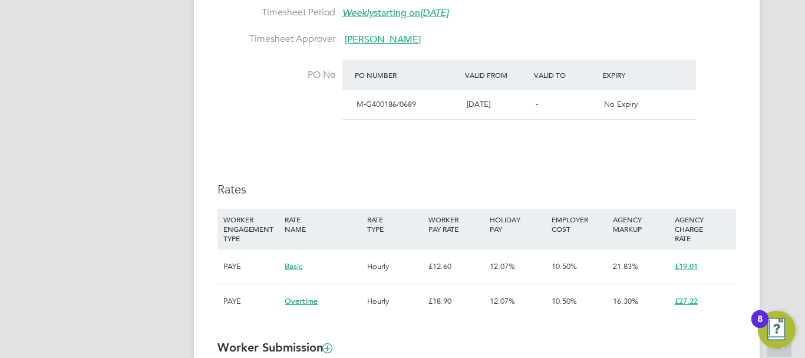
click at [355, 44] on span "Kevin Kelly" at bounding box center [383, 40] width 76 height 12
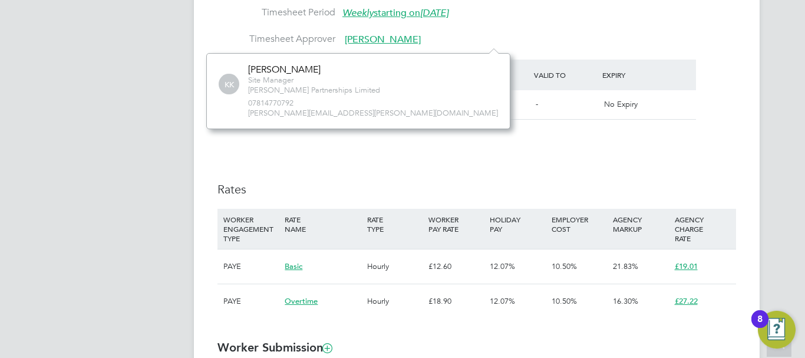
click at [307, 113] on span "kevin.kelly2@lovell.co.uk" at bounding box center [373, 113] width 250 height 10
click at [306, 113] on span "kevin.kelly2@lovell.co.uk" at bounding box center [373, 113] width 250 height 10
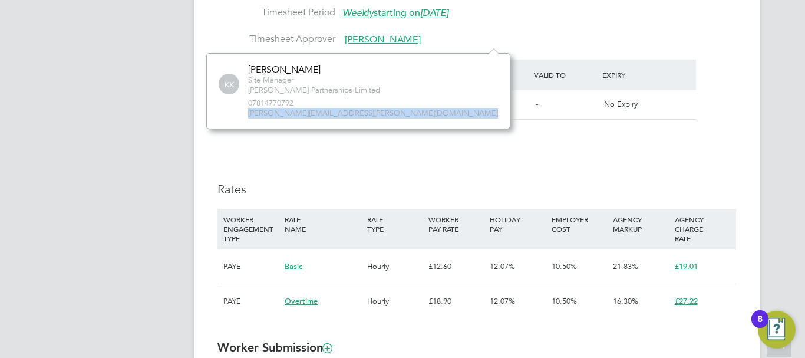
click at [306, 113] on span "kevin.kelly2@lovell.co.uk" at bounding box center [373, 113] width 250 height 10
copy div "kevin.kelly2@lovell.co.uk No contacts found Verify Document Reject Document Rem…"
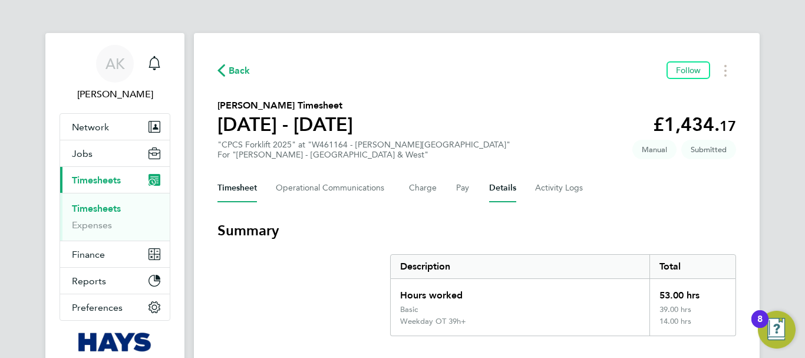
click at [494, 186] on button "Details" at bounding box center [502, 188] width 27 height 28
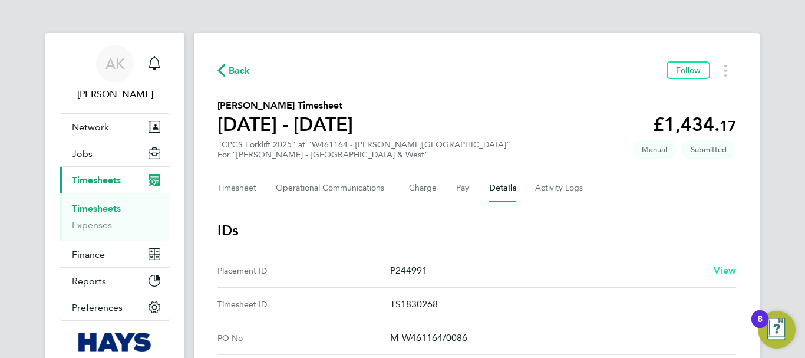
click at [730, 272] on span "View" at bounding box center [725, 270] width 22 height 11
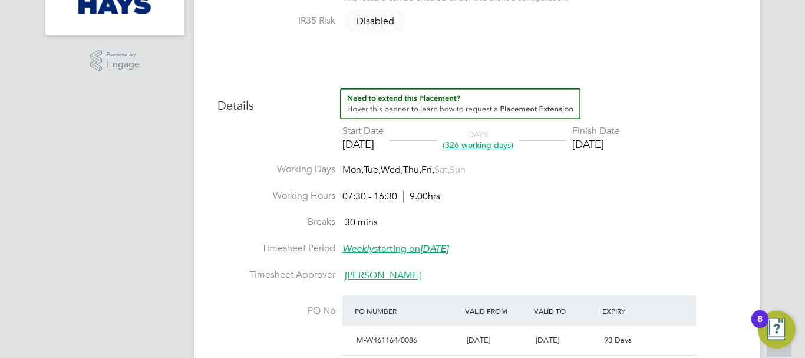
click at [359, 273] on span "[PERSON_NAME]" at bounding box center [383, 275] width 76 height 12
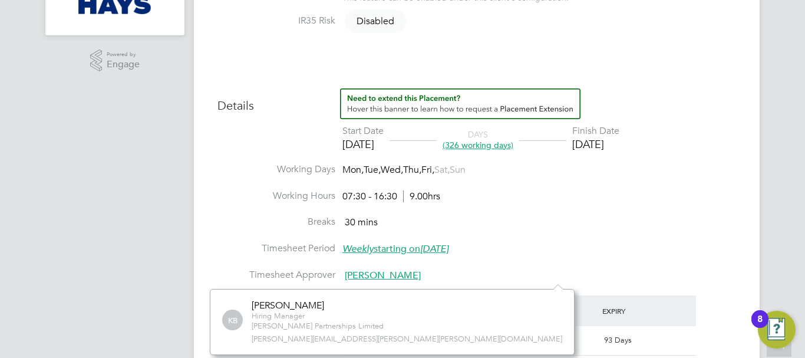
click at [308, 339] on span "[PERSON_NAME][EMAIL_ADDRESS][PERSON_NAME][PERSON_NAME][DOMAIN_NAME]" at bounding box center [407, 339] width 311 height 10
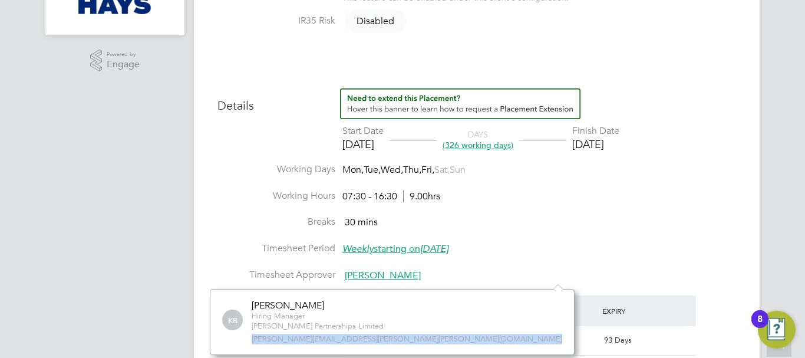
click at [308, 339] on span "[PERSON_NAME][EMAIL_ADDRESS][PERSON_NAME][PERSON_NAME][DOMAIN_NAME]" at bounding box center [407, 339] width 311 height 10
copy div "[PERSON_NAME][EMAIL_ADDRESS][PERSON_NAME][PERSON_NAME][DOMAIN_NAME] No contacts…"
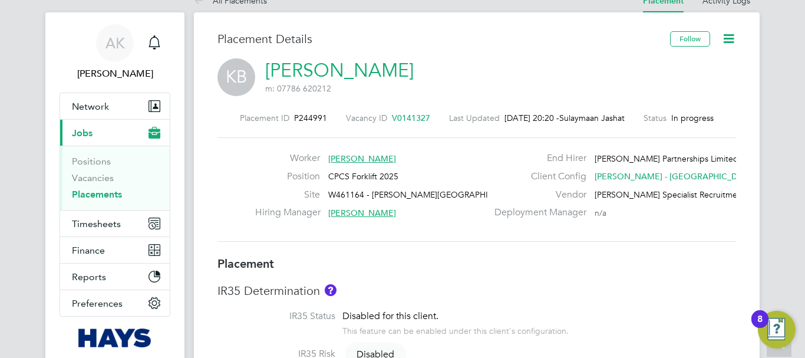
scroll to position [17, 0]
